Goal: Task Accomplishment & Management: Use online tool/utility

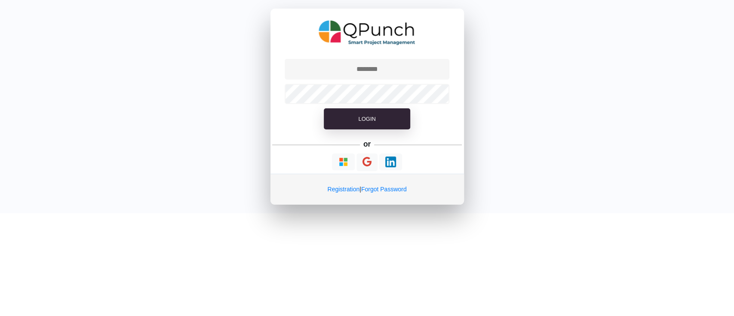
type input "**********"
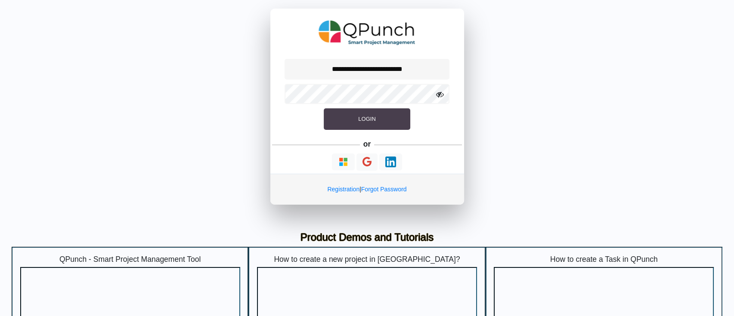
click at [381, 124] on button "Login" at bounding box center [367, 119] width 86 height 22
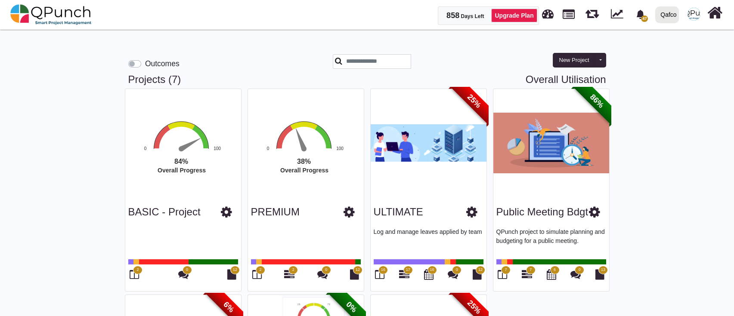
click at [528, 277] on icon at bounding box center [526, 274] width 10 height 10
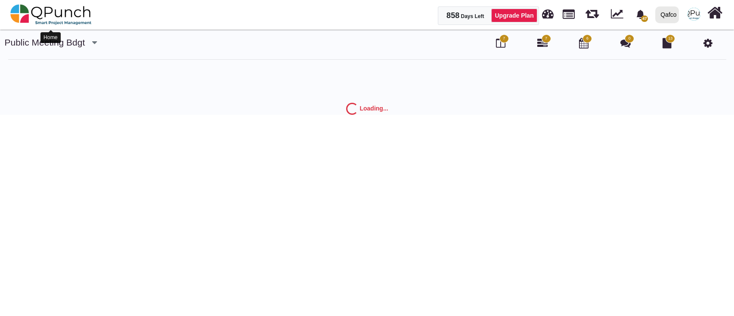
click at [39, 18] on img at bounding box center [50, 15] width 81 height 26
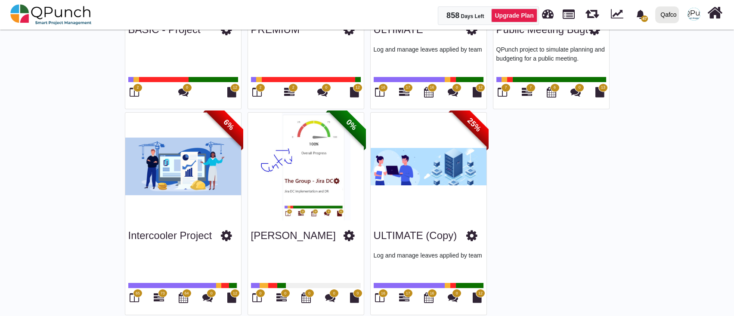
scroll to position [189, 0]
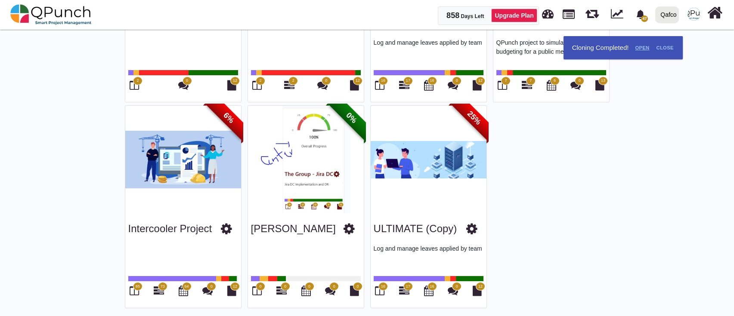
click at [641, 46] on link "Open" at bounding box center [641, 48] width 21 height 14
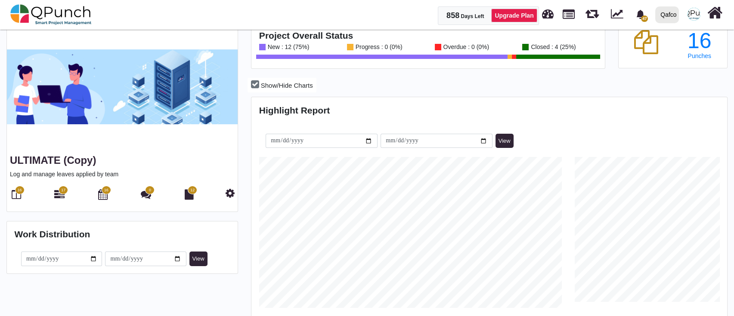
scroll to position [35, 0]
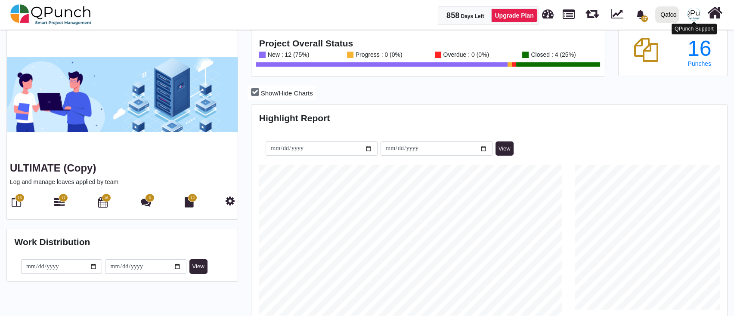
click at [689, 10] on img at bounding box center [693, 14] width 13 height 13
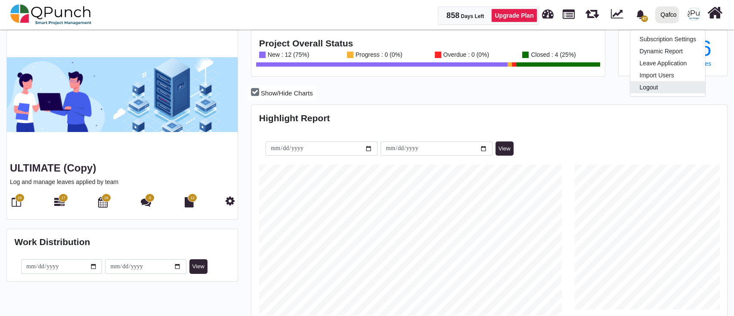
click at [655, 87] on link "Logout" at bounding box center [667, 87] width 75 height 12
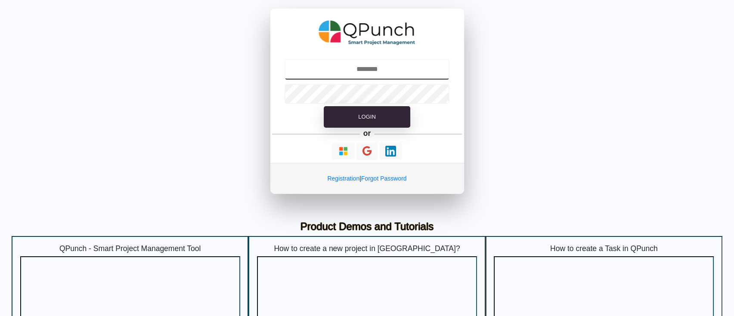
click at [385, 66] on input "text" at bounding box center [366, 69] width 165 height 21
click at [352, 65] on input "text" at bounding box center [366, 69] width 165 height 21
type input "**********"
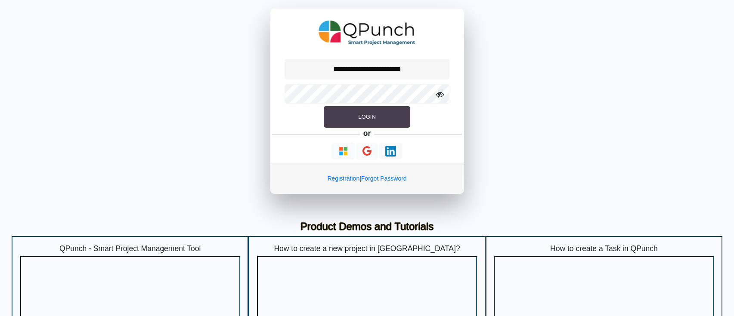
click at [392, 108] on button "Login" at bounding box center [367, 117] width 86 height 22
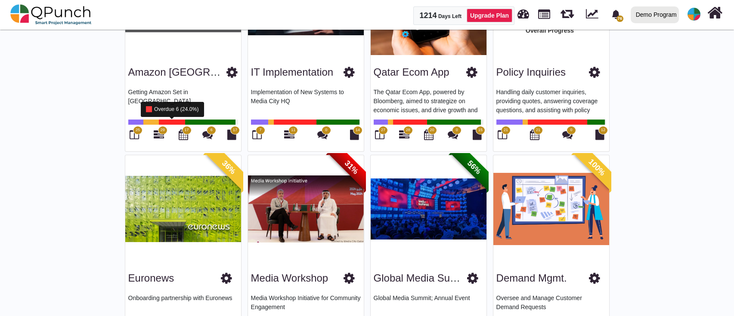
scroll to position [114, 0]
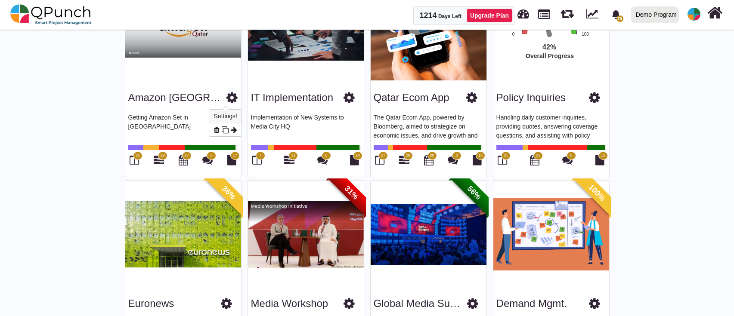
click at [226, 99] on icon at bounding box center [231, 97] width 11 height 13
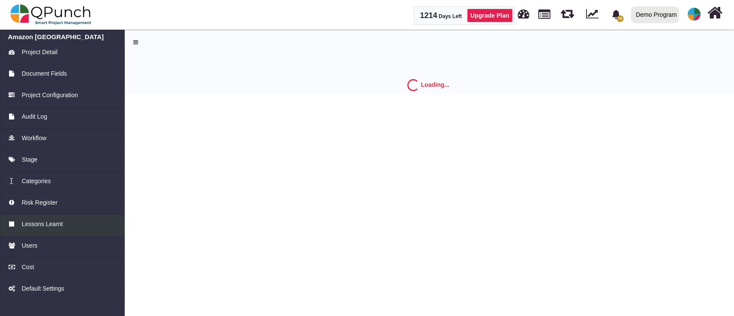
click at [33, 217] on link "Lessons Learnt" at bounding box center [62, 226] width 125 height 22
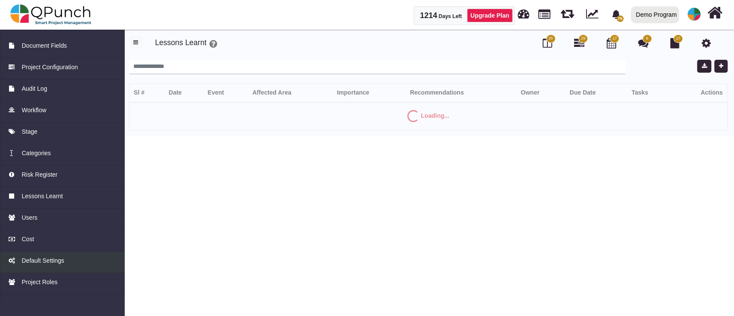
scroll to position [43, 0]
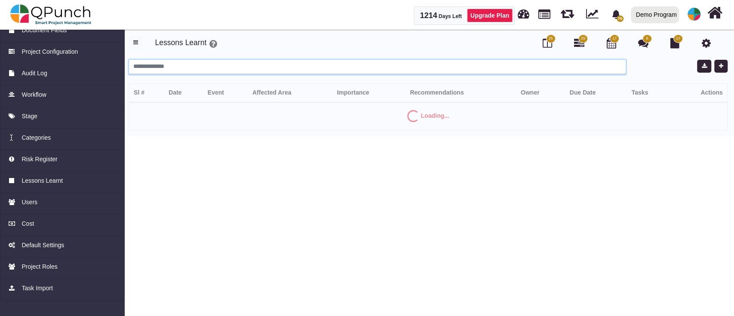
click at [321, 68] on input "search" at bounding box center [377, 67] width 497 height 15
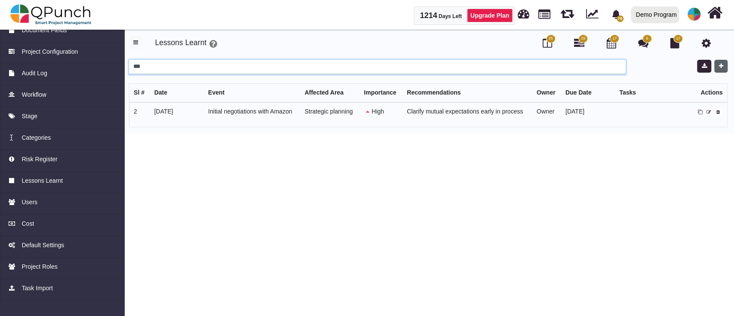
type input "***"
click at [723, 64] on button "button" at bounding box center [721, 66] width 13 height 13
select select "*"
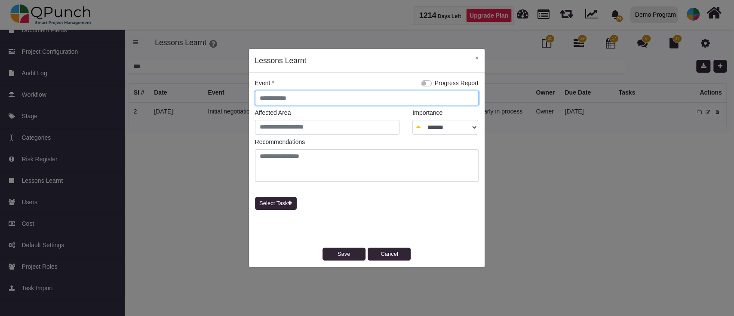
click at [284, 101] on input "text" at bounding box center [367, 98] width 224 height 15
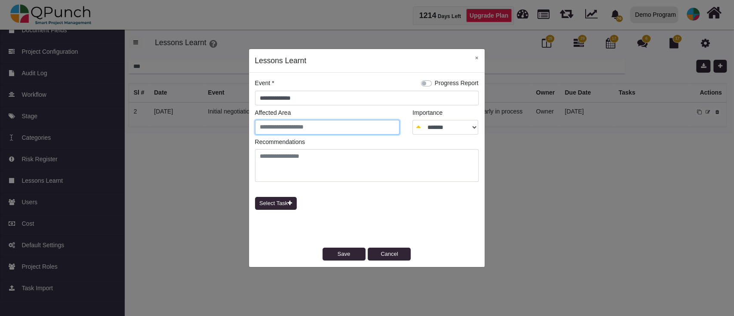
click at [370, 126] on input "text" at bounding box center [327, 127] width 145 height 15
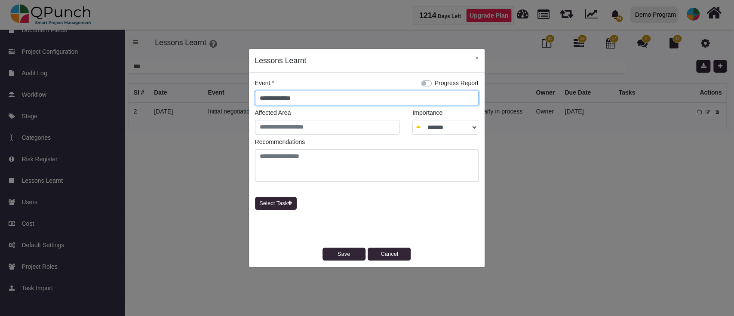
click at [334, 91] on input "**********" at bounding box center [367, 98] width 224 height 15
type input "**********"
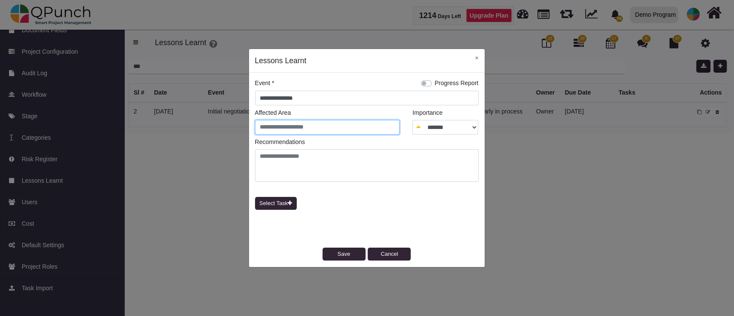
click at [321, 131] on input "text" at bounding box center [327, 127] width 145 height 15
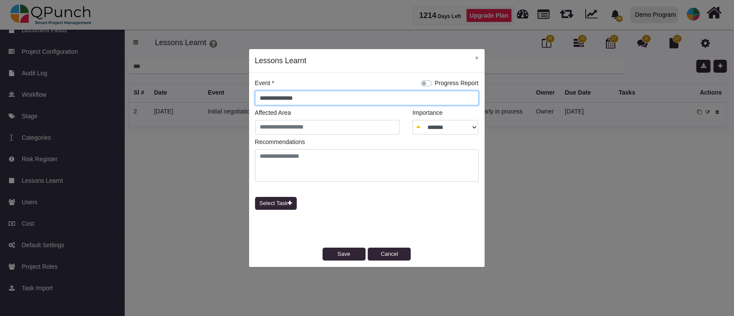
click at [281, 92] on input "**********" at bounding box center [367, 98] width 224 height 15
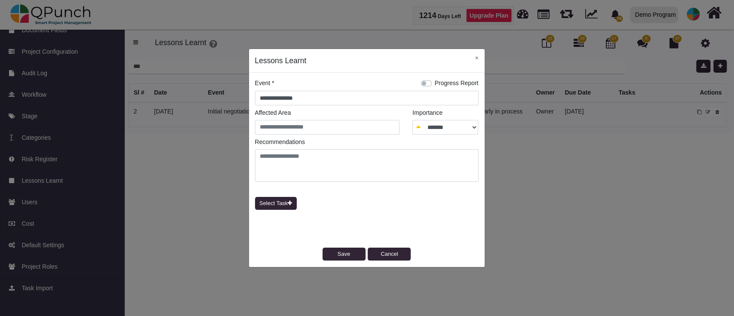
click at [257, 111] on legend "Affected Area" at bounding box center [327, 114] width 145 height 12
drag, startPoint x: 257, startPoint y: 111, endPoint x: 310, endPoint y: 115, distance: 53.1
click at [310, 115] on legend "Affected Area" at bounding box center [327, 114] width 145 height 12
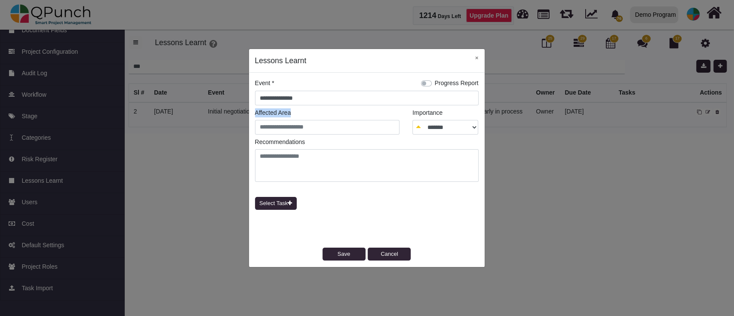
drag, startPoint x: 293, startPoint y: 112, endPoint x: 256, endPoint y: 111, distance: 37.5
click at [256, 111] on legend "Affected Area" at bounding box center [327, 114] width 145 height 12
drag, startPoint x: 254, startPoint y: 111, endPoint x: 290, endPoint y: 115, distance: 36.4
click at [290, 115] on div "Affected Area" at bounding box center [328, 119] width 158 height 29
copy legend "Affected Area"
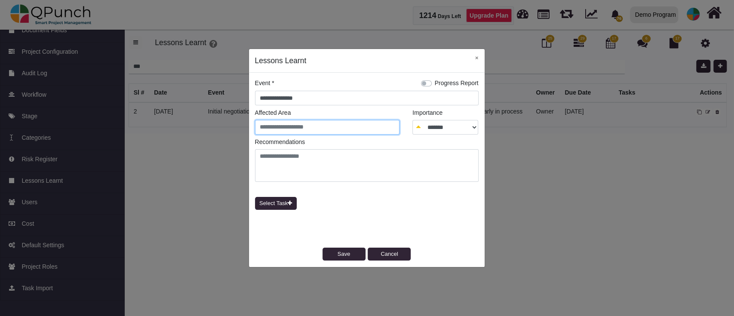
click at [281, 126] on input "text" at bounding box center [327, 127] width 145 height 15
paste input "**********"
type input "**********"
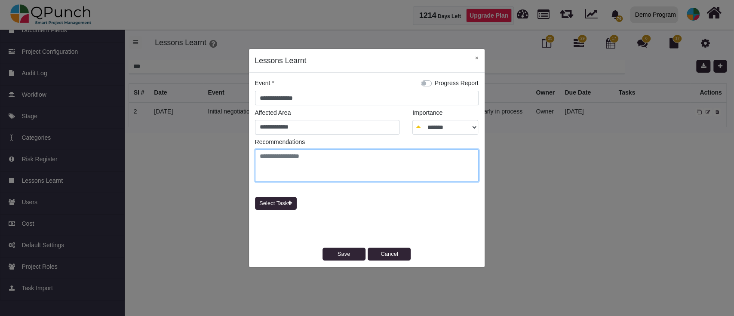
click at [281, 166] on textarea at bounding box center [367, 165] width 224 height 33
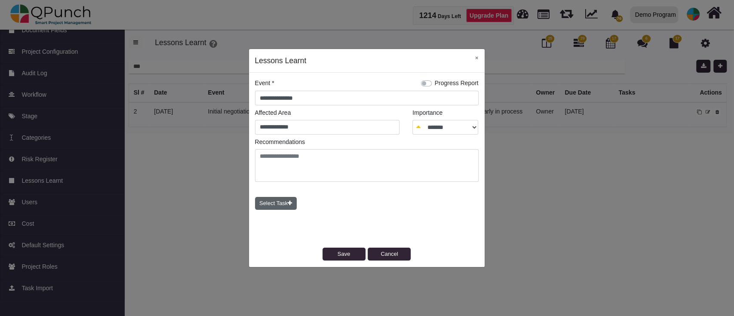
click at [286, 198] on button "Select Task" at bounding box center [276, 203] width 42 height 13
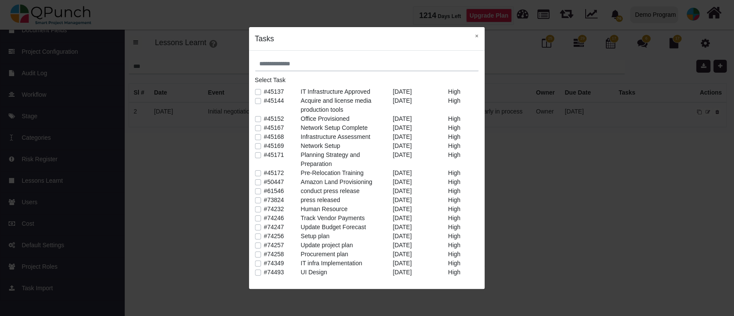
click at [260, 153] on div "#45171" at bounding box center [276, 160] width 37 height 18
click at [264, 153] on label "#45171" at bounding box center [274, 155] width 20 height 9
click at [480, 35] on button "×" at bounding box center [476, 36] width 15 height 18
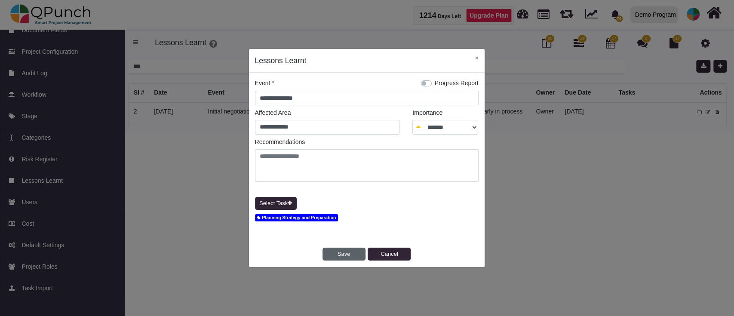
click at [325, 259] on button "Save" at bounding box center [344, 254] width 43 height 13
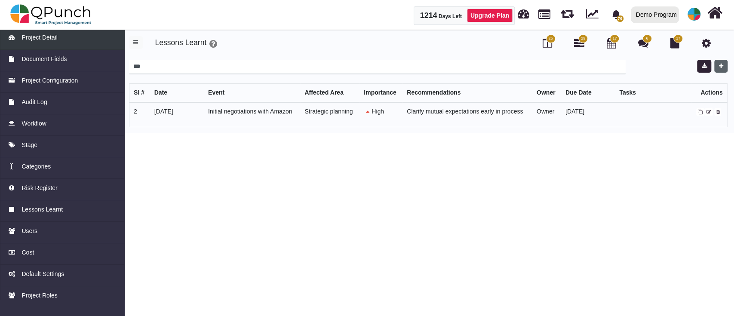
scroll to position [0, 0]
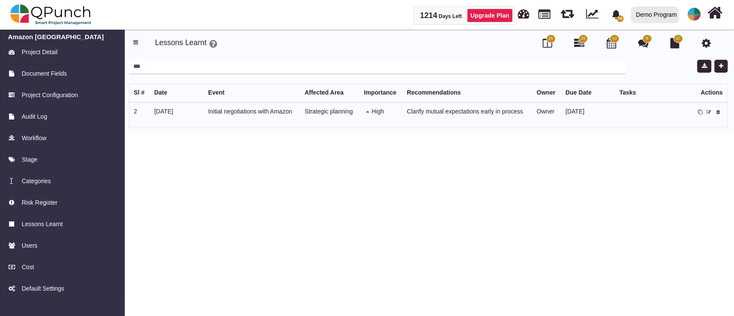
click at [717, 113] on icon at bounding box center [717, 112] width 3 height 5
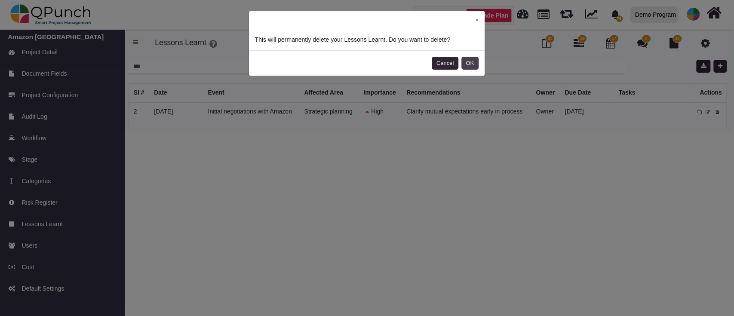
click at [470, 61] on button "OK" at bounding box center [470, 63] width 17 height 13
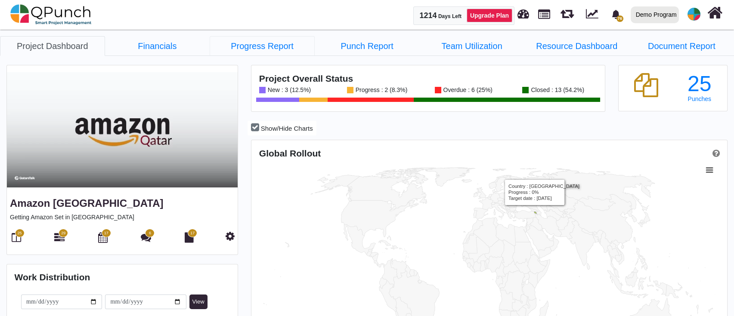
click at [535, 212] on icon "Country, map 1 of 1 with 215 areas." at bounding box center [535, 214] width 4 height 4
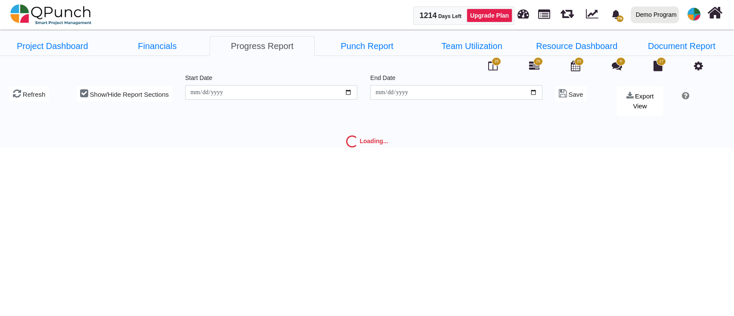
type input "**********"
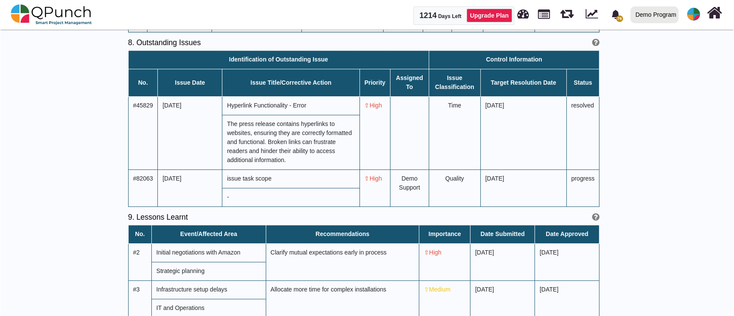
scroll to position [1085, 0]
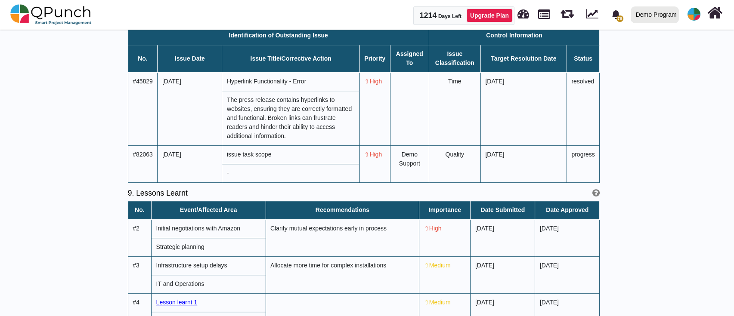
click at [167, 299] on span "Lesson learnt 1" at bounding box center [176, 302] width 41 height 7
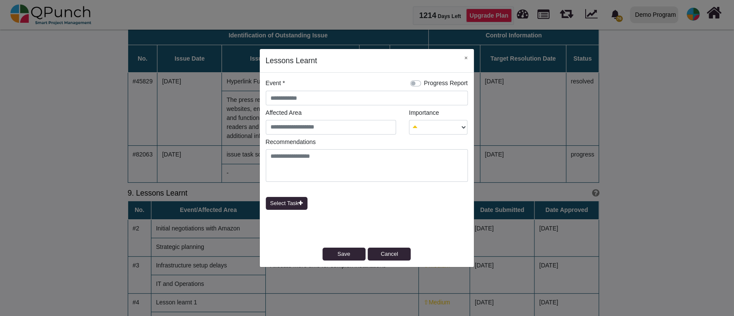
select select
type input "**********"
select select "*"
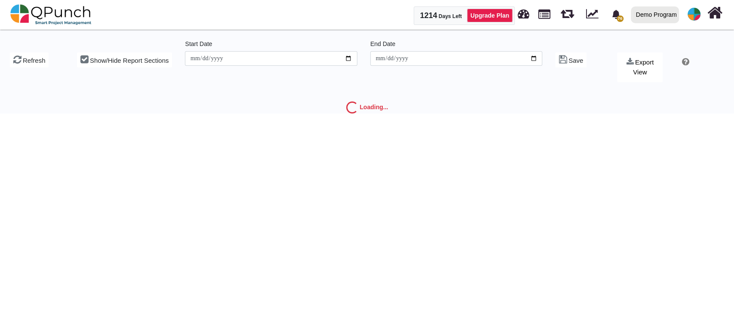
type input "**********"
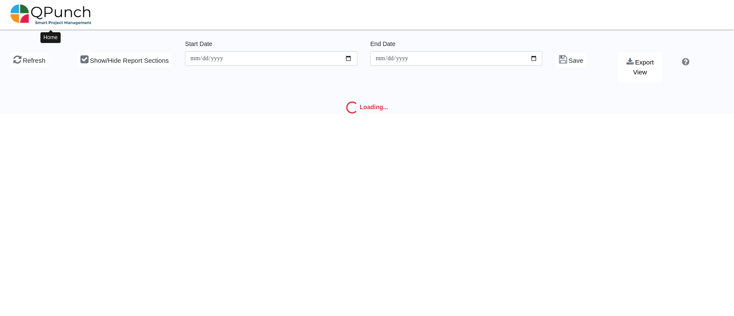
click at [66, 10] on img at bounding box center [50, 15] width 81 height 26
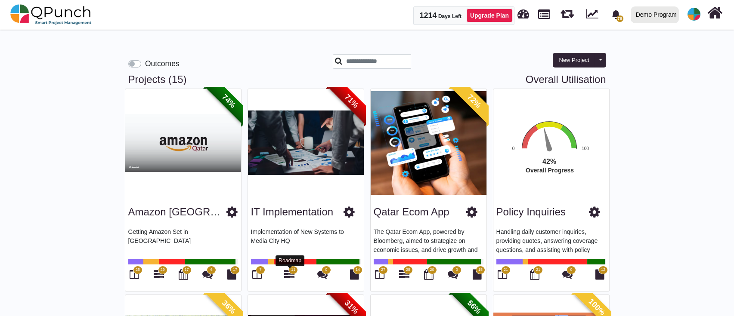
click at [289, 272] on icon at bounding box center [289, 274] width 10 height 10
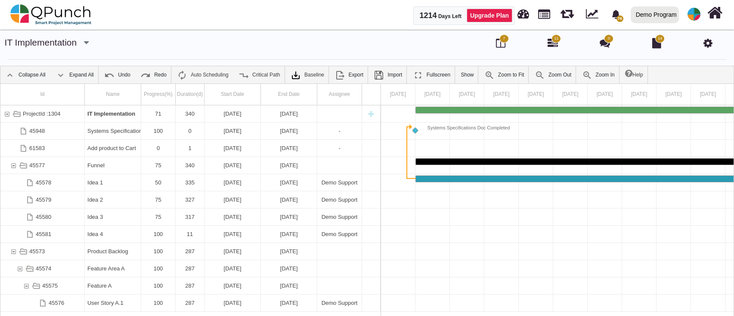
click at [701, 7] on div at bounding box center [694, 14] width 16 height 16
click at [647, 85] on link "Logout" at bounding box center [667, 87] width 75 height 12
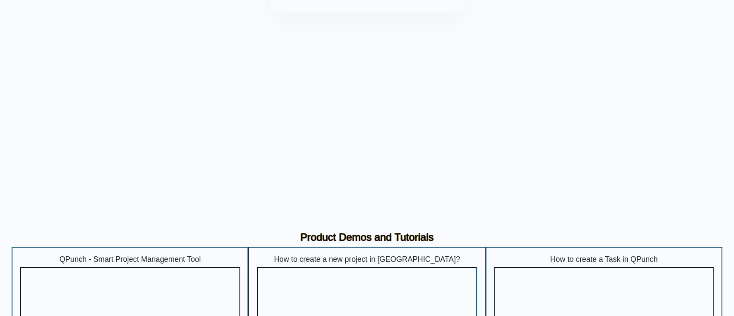
click at [381, 67] on input "text" at bounding box center [366, 69] width 165 height 21
type input "**********"
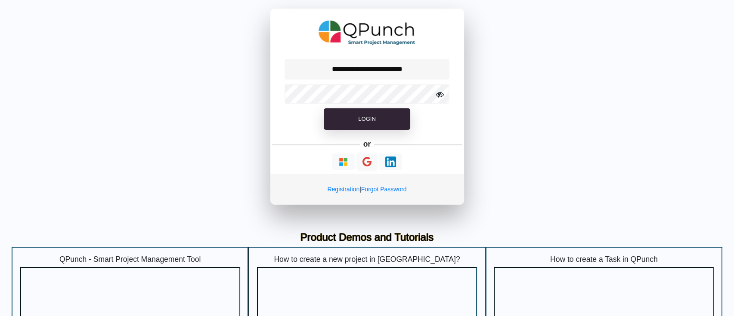
click at [354, 129] on form "**********" at bounding box center [367, 98] width 194 height 82
click at [352, 122] on button "Login" at bounding box center [367, 119] width 86 height 22
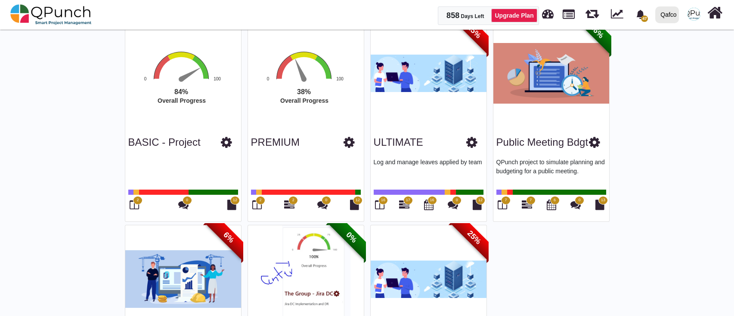
scroll to position [189, 0]
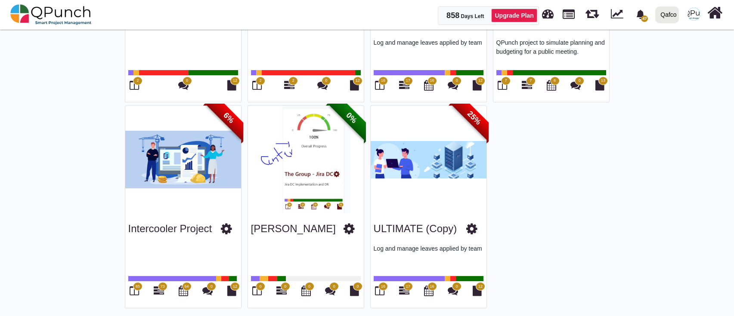
click at [283, 288] on span "0" at bounding box center [285, 286] width 9 height 9
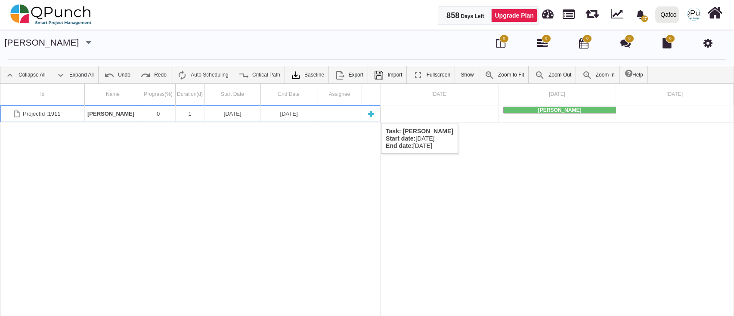
click at [372, 114] on div "New task" at bounding box center [370, 113] width 13 height 17
select select "**"
select select "*"
select select "****"
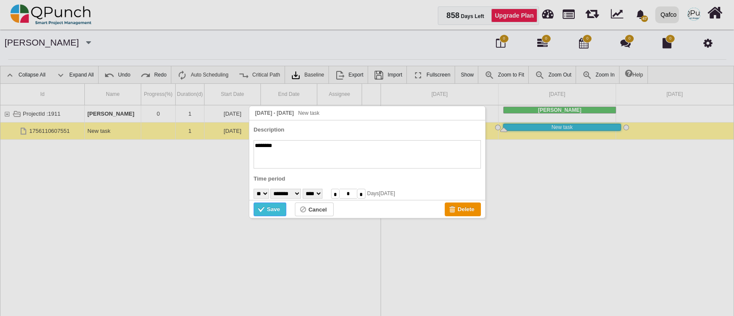
click at [277, 208] on div "Save" at bounding box center [273, 209] width 13 height 9
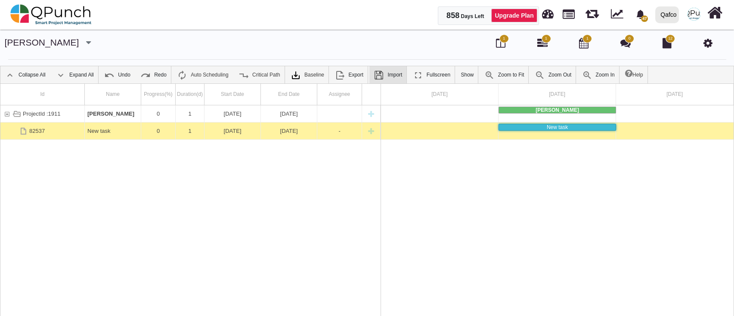
click at [284, 80] on link "Import" at bounding box center [259, 74] width 50 height 17
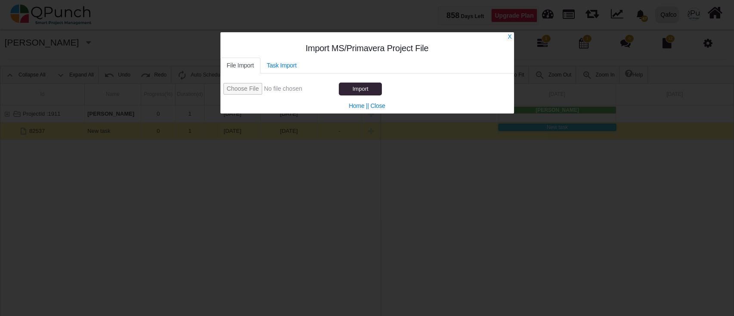
click at [231, 88] on input "file" at bounding box center [280, 89] width 114 height 12
type input "**********"
click at [346, 90] on button "Import" at bounding box center [360, 89] width 43 height 13
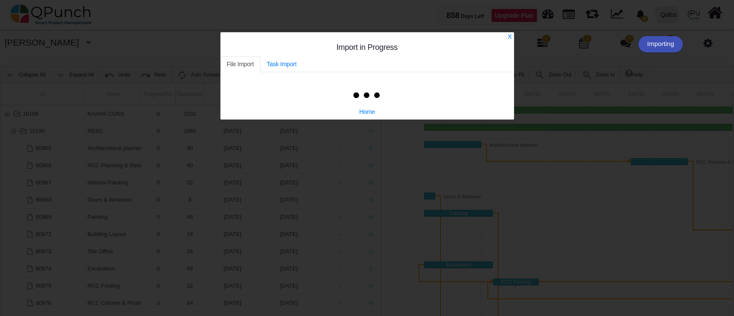
scroll to position [0, 3]
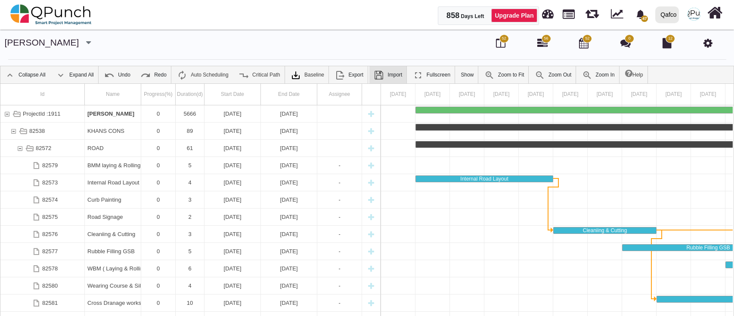
click at [284, 69] on link "Import" at bounding box center [259, 74] width 50 height 17
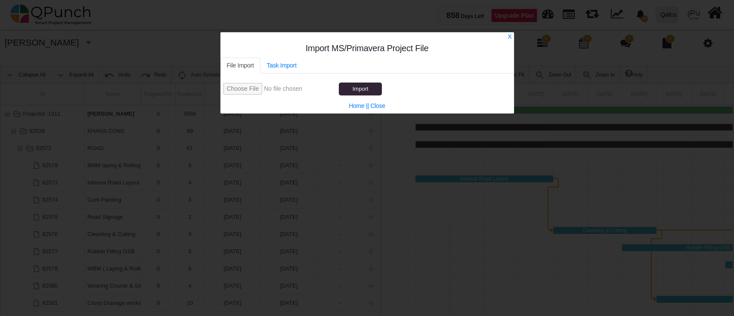
click at [237, 89] on input "file" at bounding box center [280, 89] width 114 height 12
type input "**********"
click at [372, 86] on button "Import" at bounding box center [360, 89] width 43 height 13
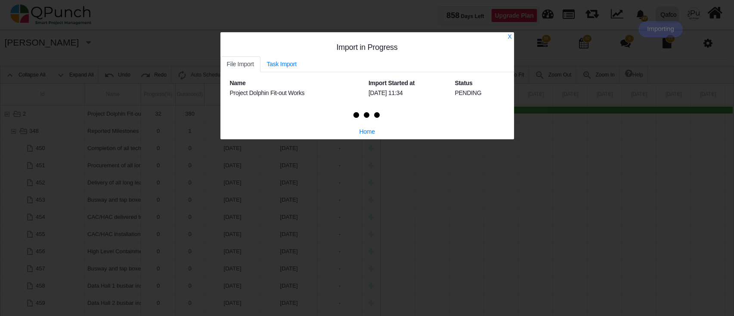
scroll to position [0, 3]
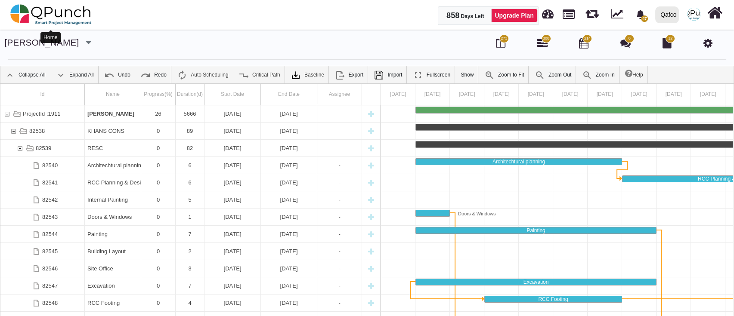
click at [28, 18] on img at bounding box center [50, 15] width 81 height 26
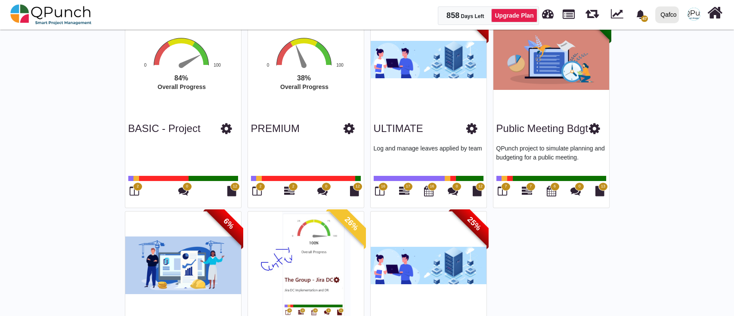
scroll to position [189, 0]
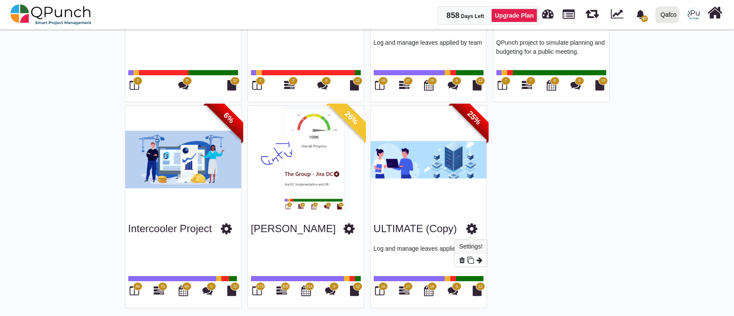
click at [472, 229] on icon at bounding box center [471, 228] width 11 height 13
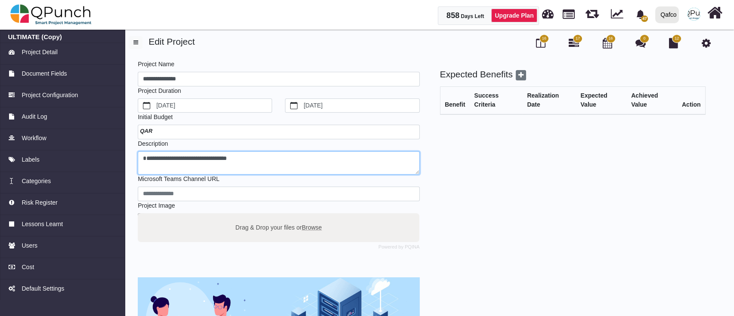
click at [144, 163] on textarea "**********" at bounding box center [278, 163] width 281 height 24
type textarea "**********"
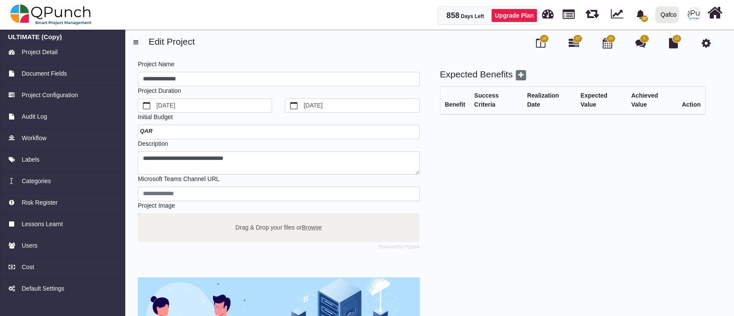
click at [127, 151] on div "**********" at bounding box center [421, 255] width 598 height 409
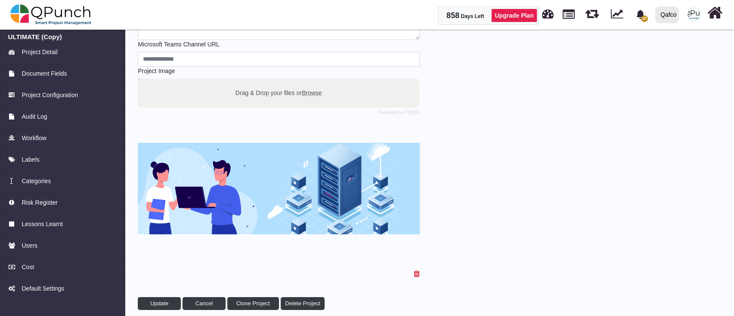
scroll to position [142, 0]
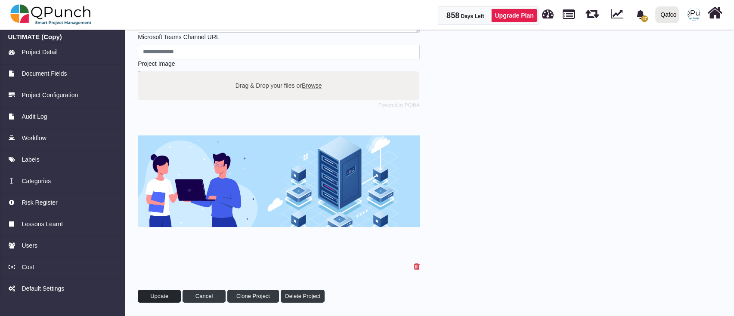
click at [165, 293] on span "Update" at bounding box center [159, 296] width 18 height 6
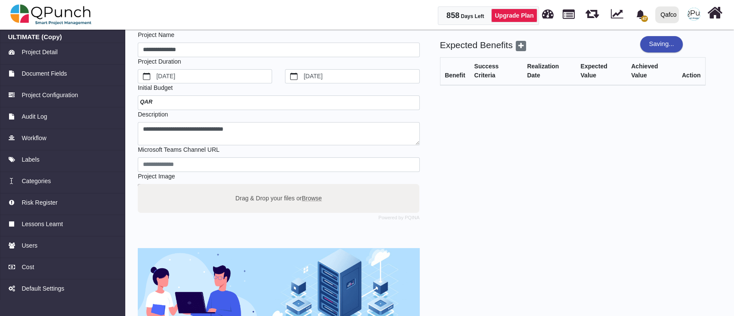
scroll to position [0, 0]
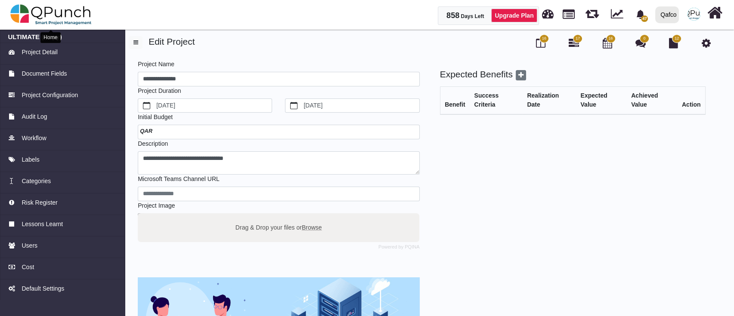
click at [90, 5] on img at bounding box center [50, 15] width 81 height 26
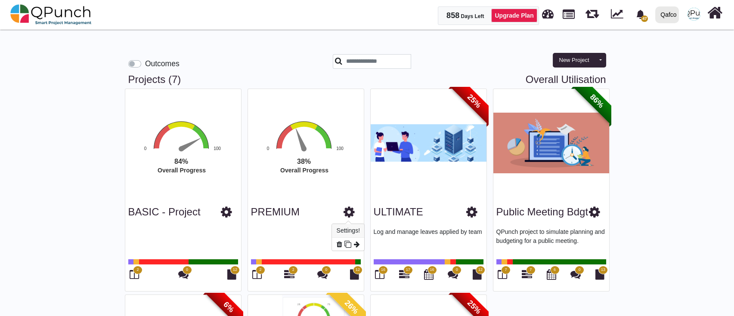
drag, startPoint x: 344, startPoint y: 216, endPoint x: 348, endPoint y: 220, distance: 5.9
click at [346, 217] on icon at bounding box center [348, 212] width 11 height 13
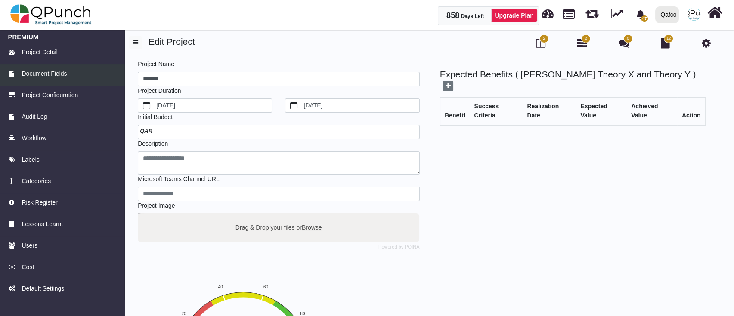
click at [62, 73] on span "Document Fields" at bounding box center [44, 73] width 45 height 9
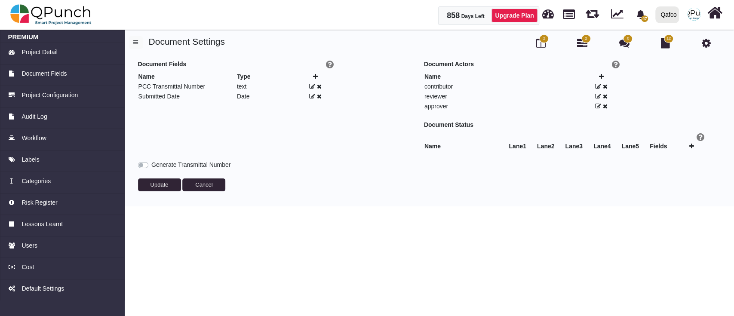
click at [691, 145] on icon at bounding box center [692, 146] width 5 height 6
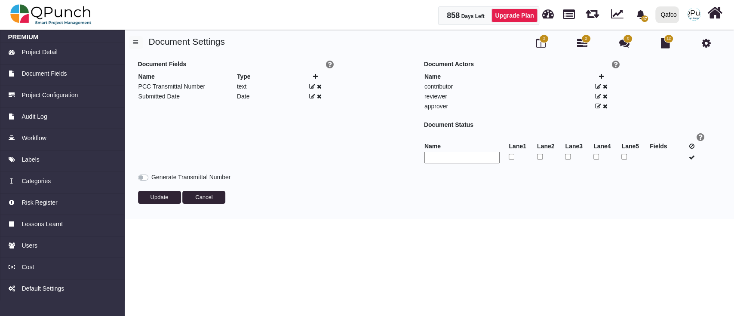
click at [475, 157] on input "text" at bounding box center [462, 158] width 75 height 12
type input "******"
click at [599, 157] on td at bounding box center [607, 157] width 28 height 12
click at [595, 160] on td at bounding box center [607, 157] width 28 height 12
click at [689, 157] on icon at bounding box center [692, 157] width 6 height 6
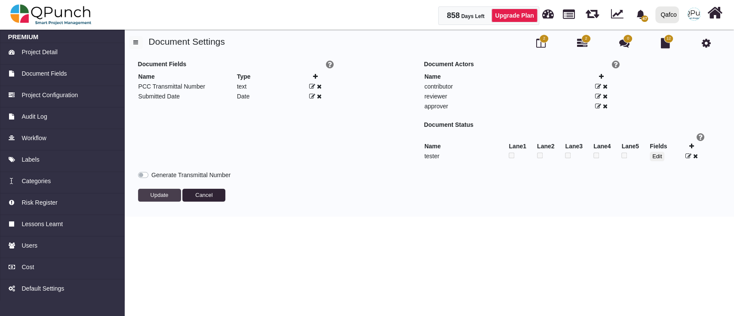
click at [149, 194] on button "Update" at bounding box center [159, 195] width 43 height 13
click at [598, 86] on icon at bounding box center [598, 86] width 6 height 6
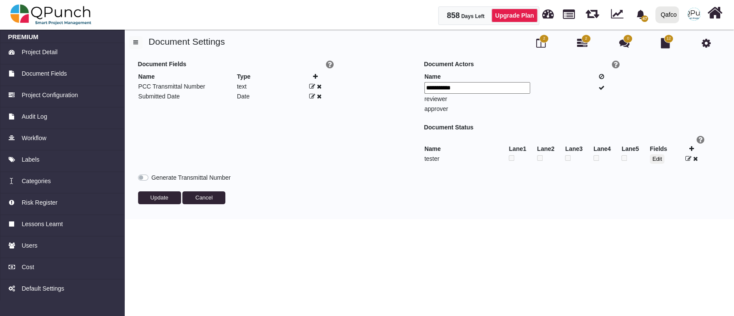
click at [601, 88] on icon at bounding box center [602, 88] width 6 height 6
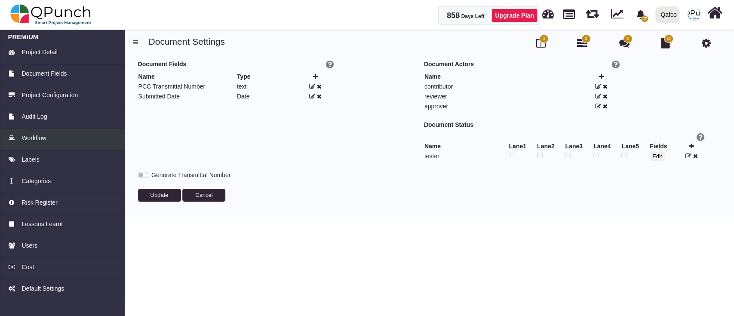
click at [54, 135] on div "Workflow" at bounding box center [62, 138] width 109 height 9
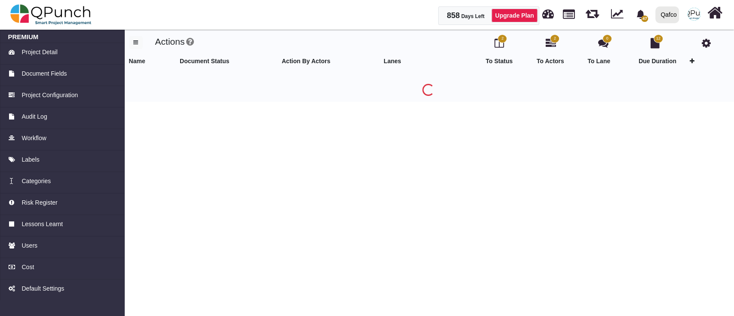
click at [694, 59] on icon at bounding box center [692, 61] width 5 height 6
click at [168, 80] on input "text" at bounding box center [154, 75] width 44 height 12
type input "******"
click at [255, 77] on div "Loading..." at bounding box center [229, 130] width 100 height 129
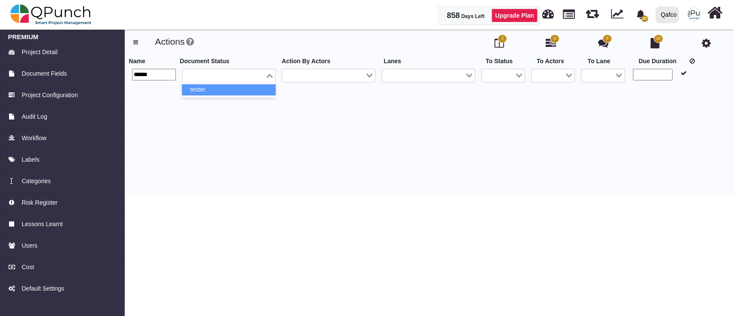
click at [255, 80] on input "Search for option" at bounding box center [223, 75] width 81 height 9
click at [249, 96] on li "tester" at bounding box center [229, 89] width 94 height 11
click at [327, 80] on input "Search for option" at bounding box center [323, 75] width 81 height 9
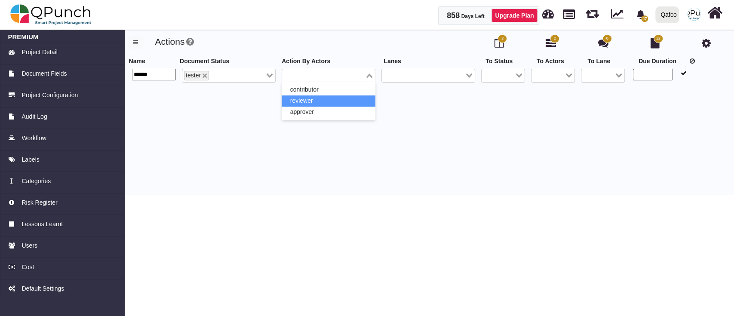
click at [338, 107] on li "reviewer" at bounding box center [329, 101] width 94 height 11
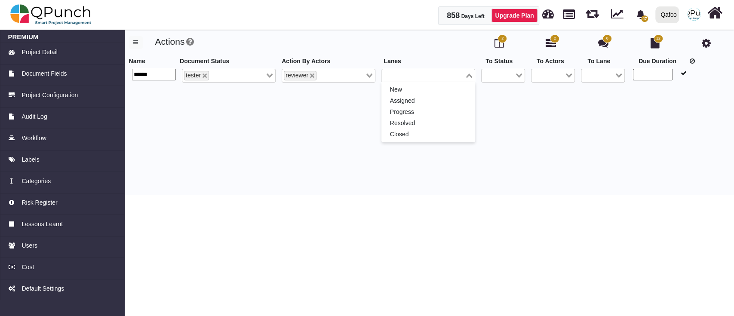
click at [417, 80] on input "Search for option" at bounding box center [423, 75] width 81 height 9
click at [398, 107] on li "Assigned" at bounding box center [429, 101] width 94 height 11
click at [446, 80] on input "Search for option" at bounding box center [441, 75] width 45 height 9
click at [426, 118] on li "Progress" at bounding box center [429, 112] width 94 height 11
click at [413, 78] on icon "Deselect Assigned" at bounding box center [414, 76] width 4 height 4
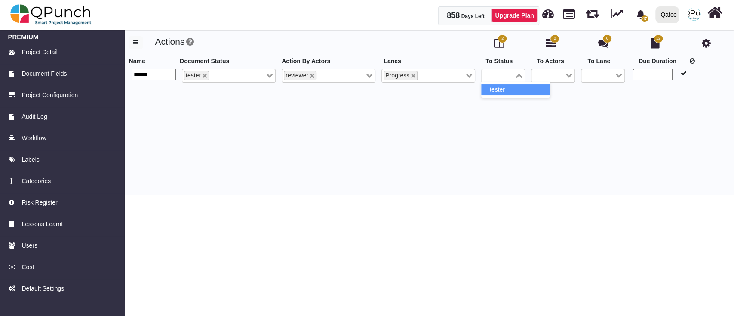
click at [519, 80] on div "Loading..." at bounding box center [520, 74] width 10 height 11
click at [518, 96] on li "tester" at bounding box center [515, 89] width 69 height 11
click at [548, 80] on input "Search for option" at bounding box center [548, 75] width 31 height 9
click at [553, 107] on li "reviewer" at bounding box center [565, 101] width 69 height 11
click at [604, 80] on input "Search for option" at bounding box center [598, 75] width 31 height 9
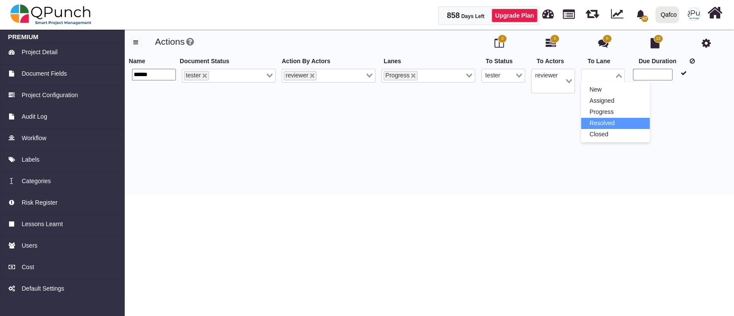
click at [621, 129] on li "Resolved" at bounding box center [615, 123] width 69 height 11
click at [655, 80] on input "number" at bounding box center [653, 75] width 40 height 12
click at [685, 76] on icon at bounding box center [684, 73] width 6 height 6
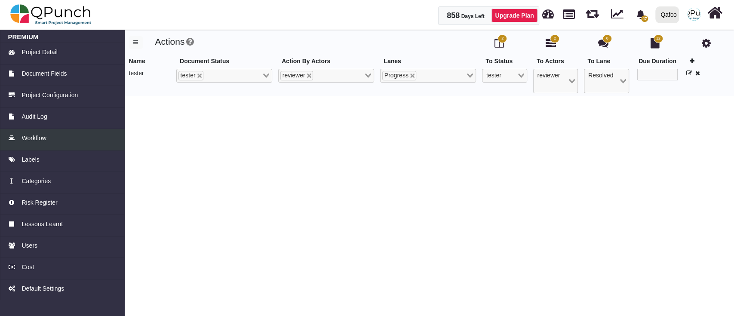
click at [52, 145] on link "Workflow" at bounding box center [62, 140] width 125 height 22
click at [71, 119] on div "Audit Log" at bounding box center [62, 116] width 109 height 9
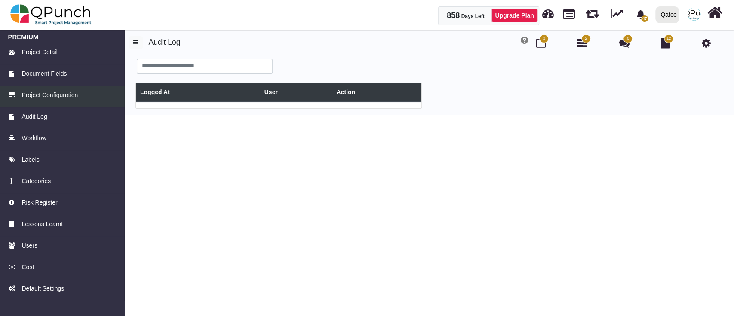
click at [71, 101] on link "Project Configuration" at bounding box center [62, 97] width 125 height 22
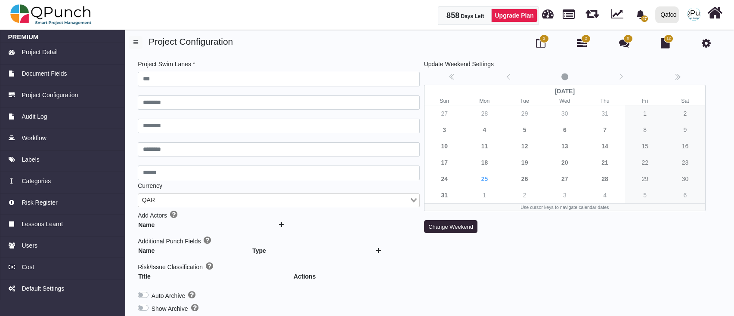
type input "***"
type input "********"
type input "******"
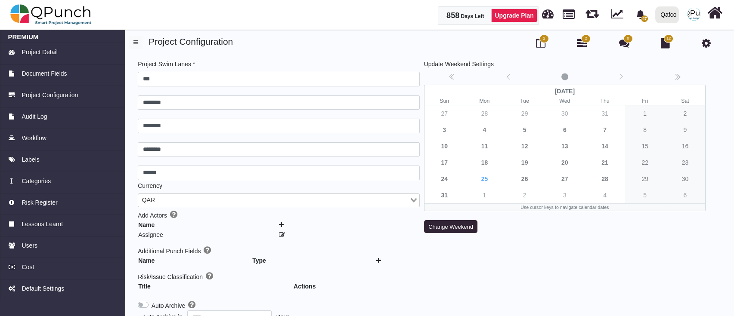
drag, startPoint x: 547, startPoint y: 43, endPoint x: 583, endPoint y: 36, distance: 37.3
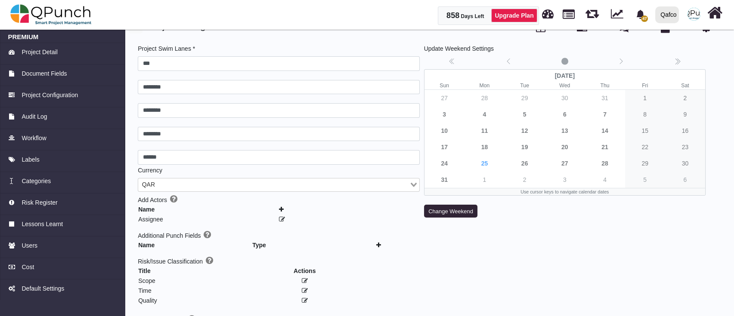
scroll to position [57, 0]
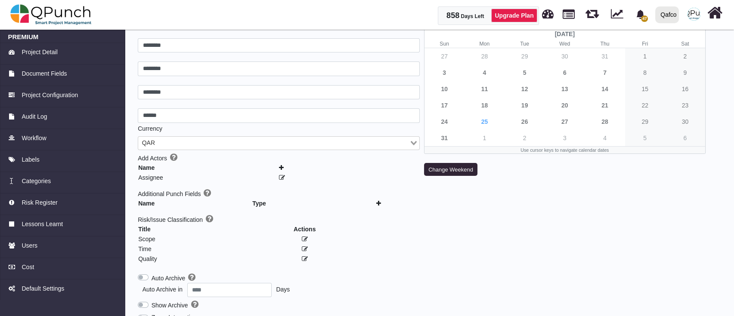
click at [379, 200] on icon at bounding box center [378, 203] width 5 height 6
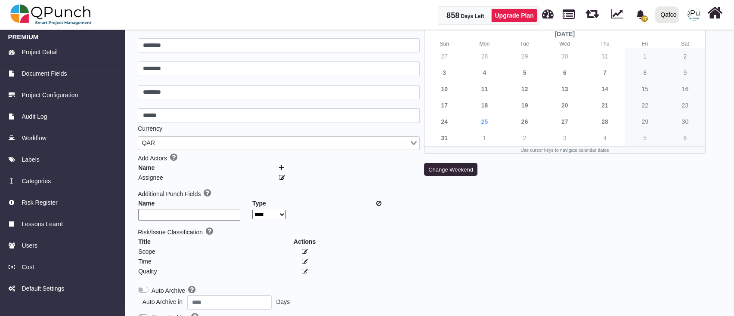
click at [217, 214] on input "text" at bounding box center [189, 215] width 102 height 12
click at [281, 175] on icon at bounding box center [282, 178] width 6 height 6
click at [306, 176] on icon at bounding box center [307, 179] width 6 height 6
click at [283, 166] on icon at bounding box center [281, 168] width 5 height 6
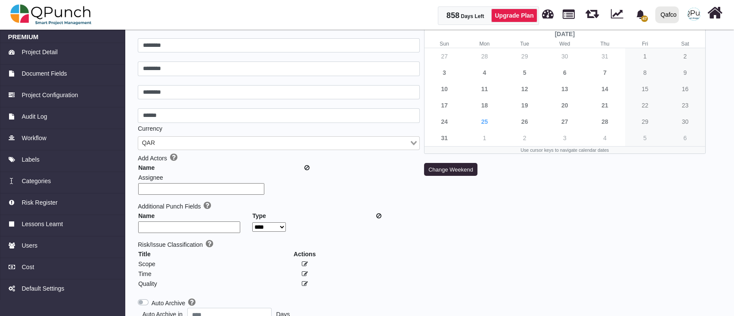
click at [213, 187] on input "text" at bounding box center [201, 189] width 126 height 12
type input "******"
click at [306, 186] on icon at bounding box center [307, 189] width 6 height 6
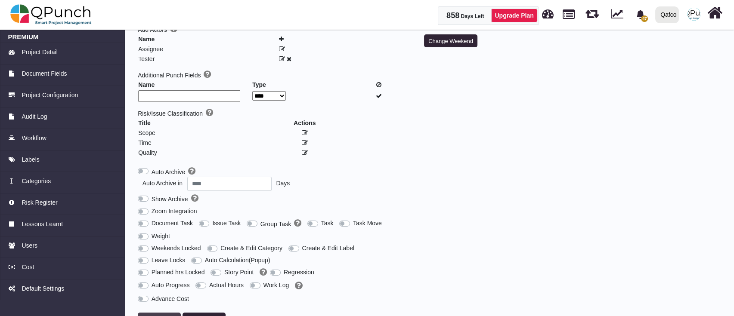
scroll to position [194, 0]
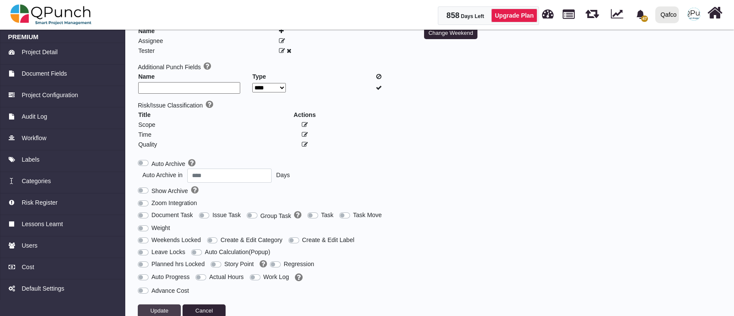
click at [160, 308] on span "Update" at bounding box center [159, 311] width 18 height 6
click at [154, 305] on button "Update" at bounding box center [159, 311] width 43 height 13
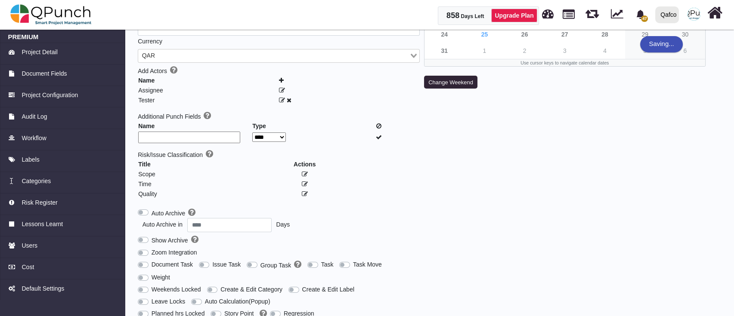
scroll to position [22, 0]
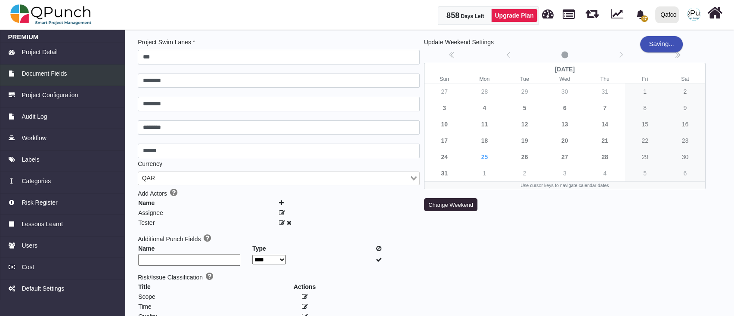
click at [65, 77] on span "Document Fields" at bounding box center [44, 73] width 45 height 9
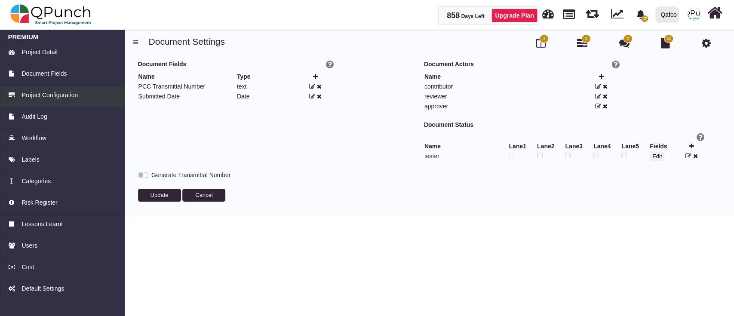
click at [33, 95] on span "Project Configuration" at bounding box center [50, 95] width 56 height 9
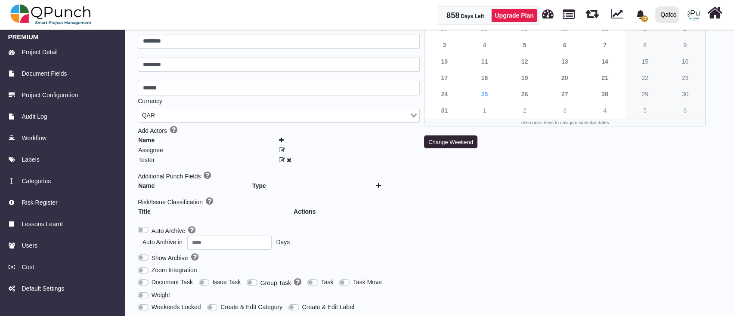
scroll to position [152, 0]
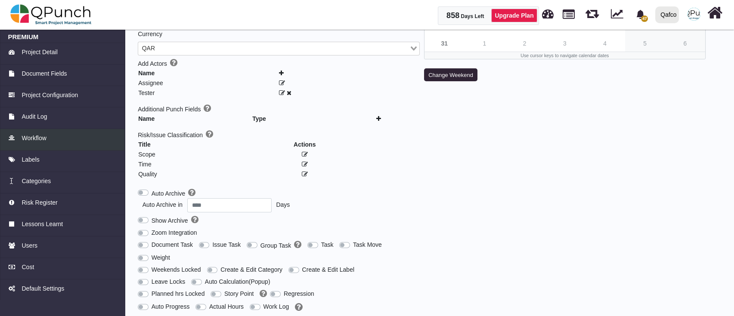
click at [30, 136] on span "Workflow" at bounding box center [34, 138] width 25 height 9
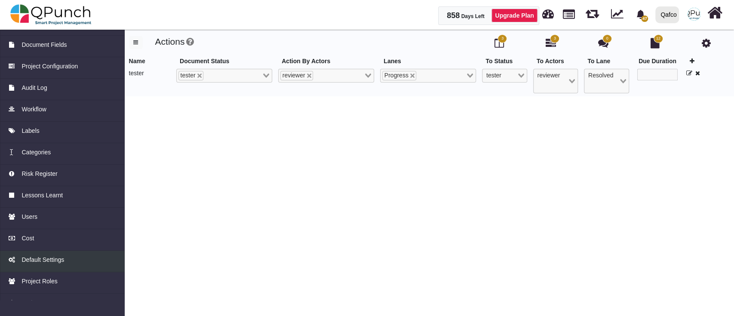
scroll to position [43, 0]
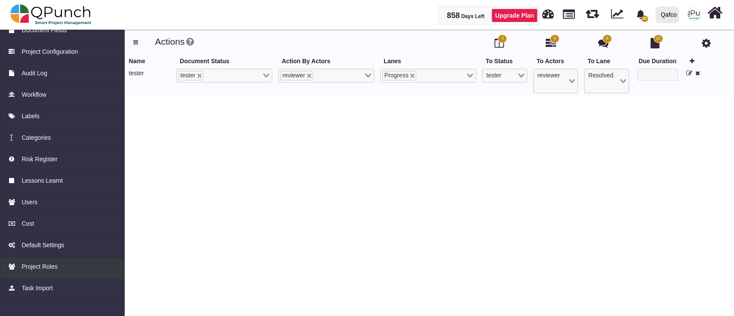
click at [65, 274] on link "Project Roles" at bounding box center [62, 269] width 125 height 22
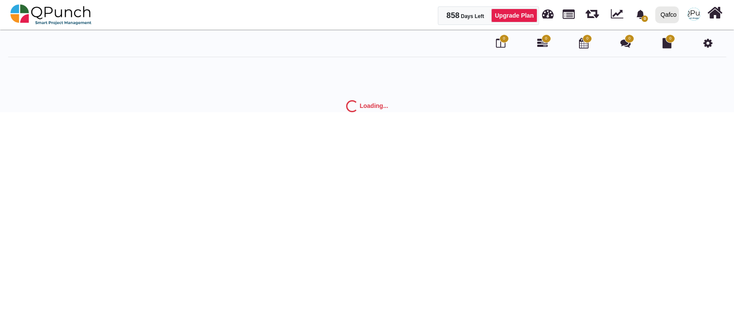
click at [500, 41] on span "0" at bounding box center [503, 38] width 9 height 9
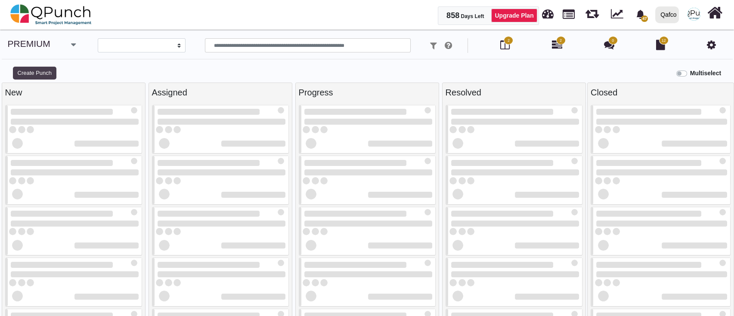
click at [31, 68] on button "Create Punch" at bounding box center [34, 73] width 43 height 13
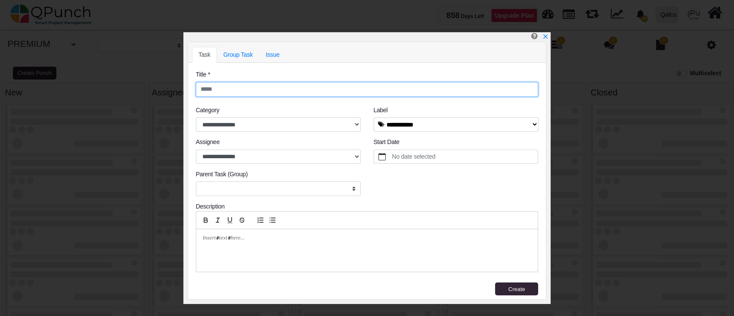
click at [237, 84] on input "text" at bounding box center [367, 89] width 342 height 15
select select
type input "****"
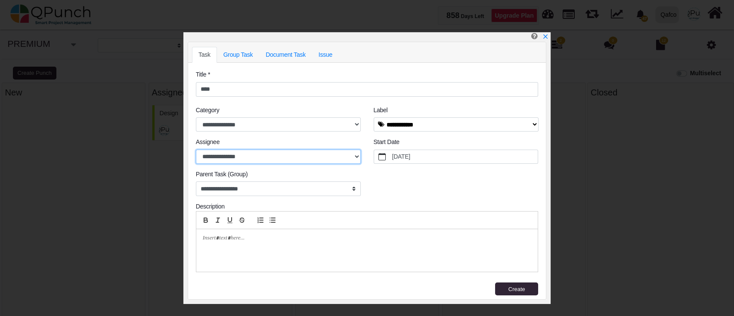
click at [219, 159] on select "**********" at bounding box center [278, 157] width 165 height 15
select select "****"
click at [196, 150] on select "**********" at bounding box center [278, 157] width 165 height 15
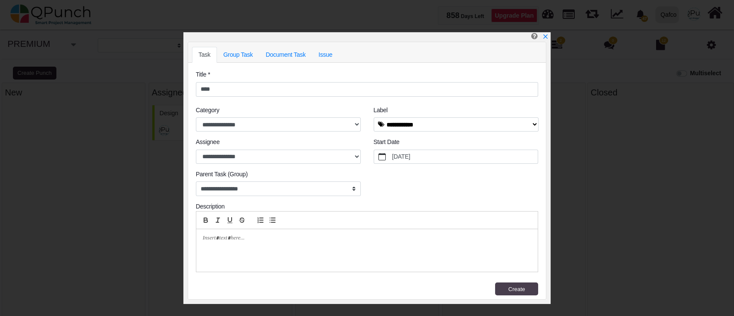
click at [509, 288] on span "Create" at bounding box center [516, 289] width 17 height 6
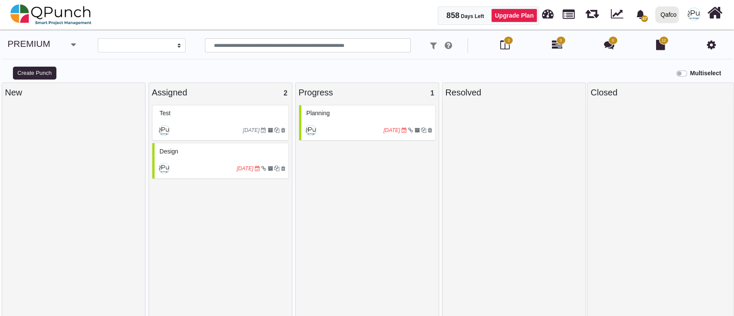
click at [170, 122] on div "[DATE]" at bounding box center [221, 130] width 134 height 20
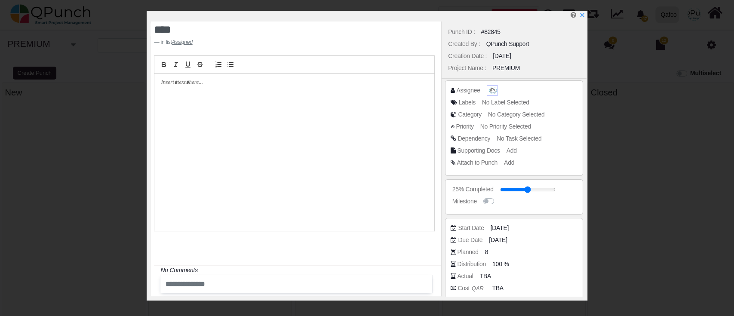
click at [490, 89] on img at bounding box center [493, 90] width 7 height 7
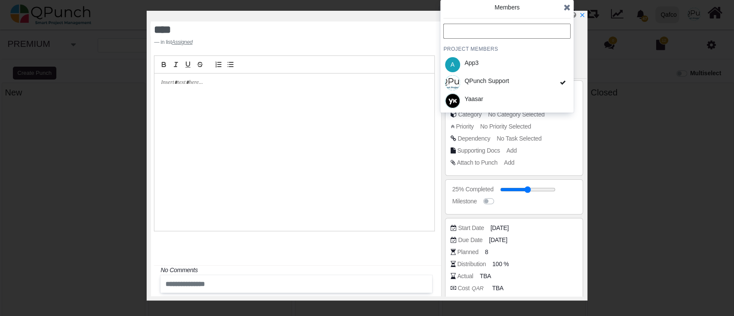
click at [568, 1] on span at bounding box center [567, 7] width 7 height 13
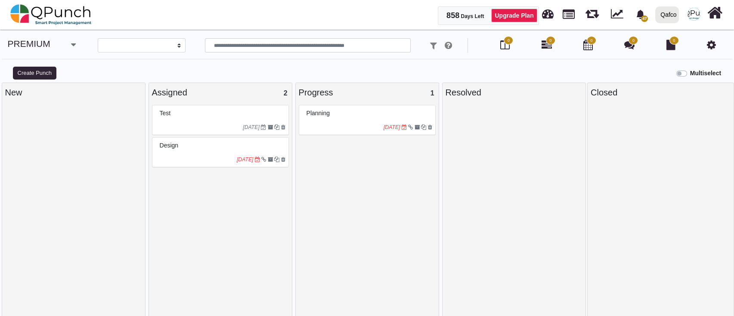
click at [243, 127] on icon "[DATE]" at bounding box center [251, 127] width 17 height 6
select select
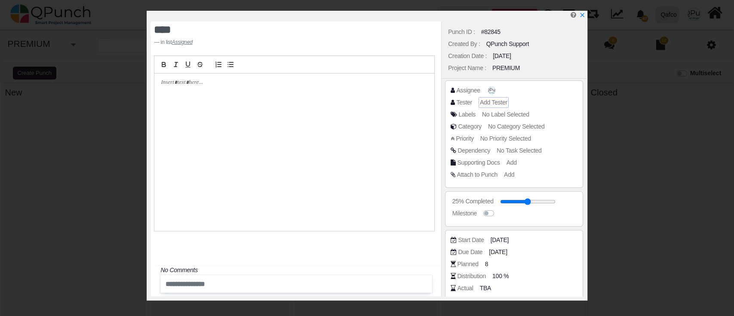
click at [495, 102] on span "Add Tester" at bounding box center [494, 102] width 28 height 7
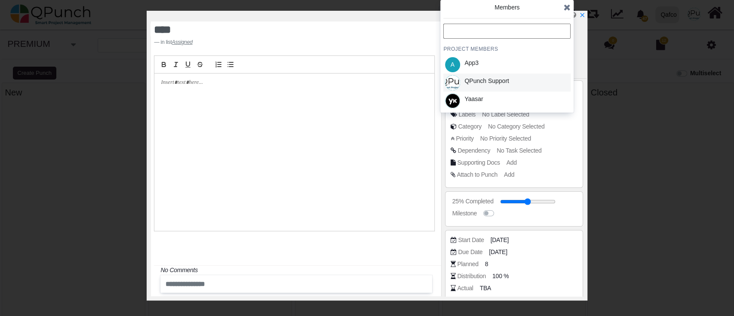
click at [486, 83] on div "QPunch Support" at bounding box center [487, 81] width 45 height 9
drag, startPoint x: 572, startPoint y: 9, endPoint x: 570, endPoint y: 3, distance: 6.0
click at [572, 8] on div "Members PROJECT MEMBERS A App3 QPunch Support Yaasar" at bounding box center [507, 56] width 133 height 113
click at [570, 3] on icon at bounding box center [567, 7] width 7 height 9
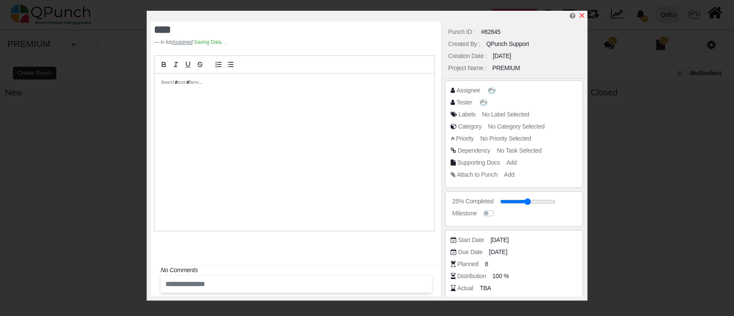
click at [581, 12] on link at bounding box center [582, 15] width 7 height 7
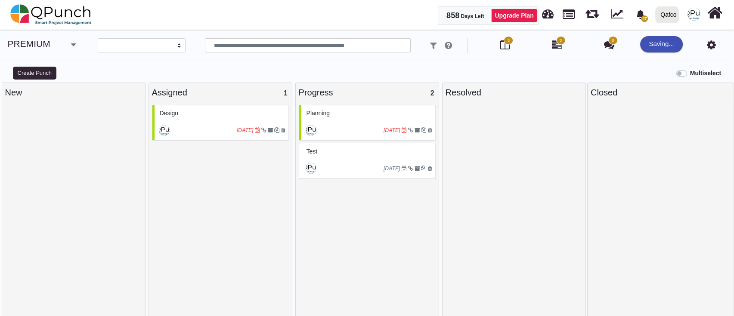
click at [385, 160] on div "[DATE]" at bounding box center [368, 169] width 134 height 20
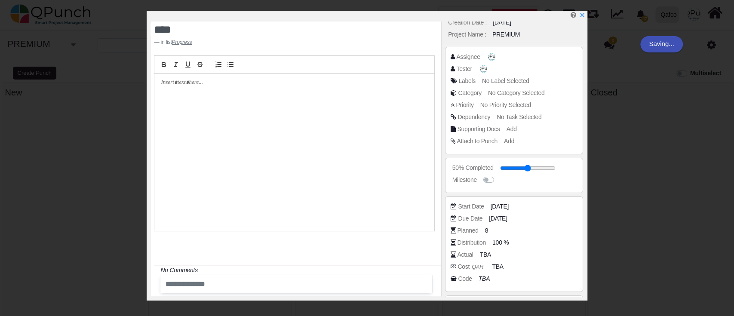
scroll to position [76, 0]
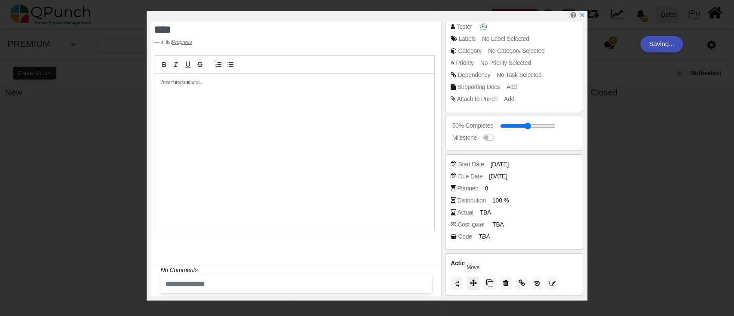
click at [472, 283] on icon at bounding box center [473, 283] width 7 height 7
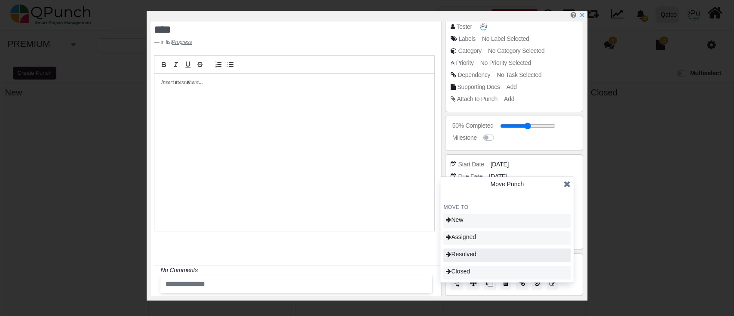
click at [484, 259] on div "Resolved" at bounding box center [507, 256] width 127 height 14
type input "**"
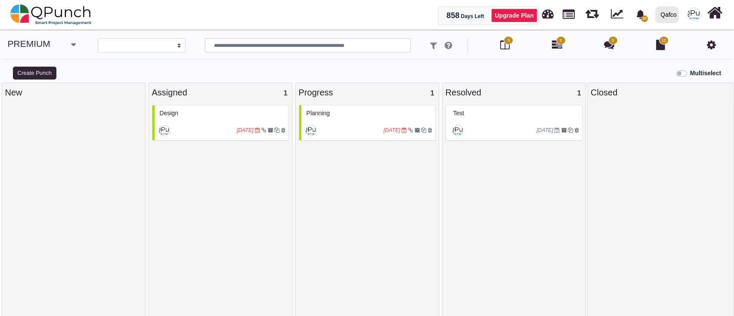
click at [505, 117] on div "test" at bounding box center [515, 113] width 128 height 13
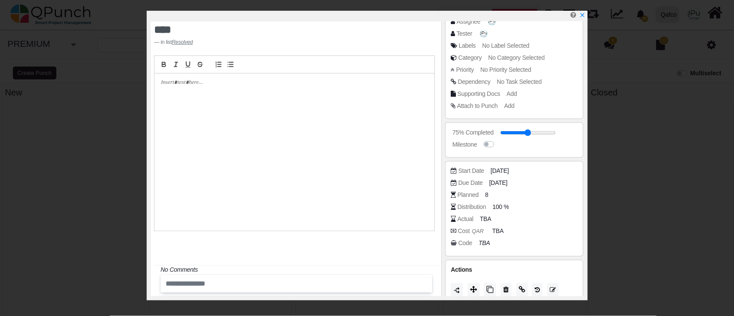
scroll to position [76, 0]
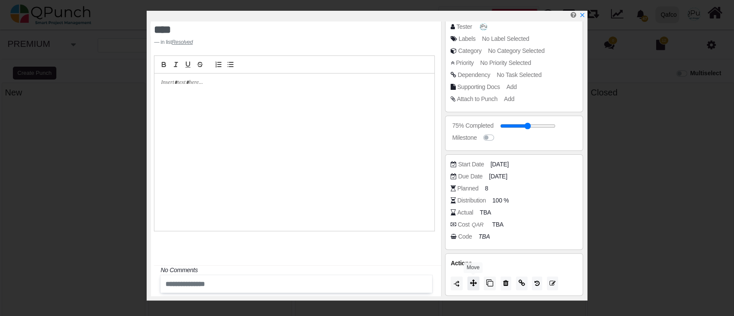
click at [475, 286] on icon at bounding box center [473, 283] width 7 height 7
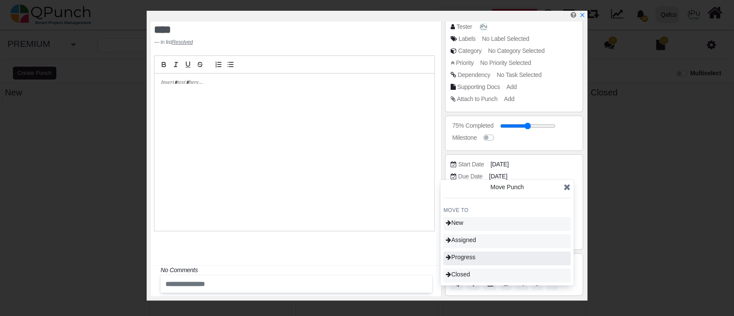
click at [476, 224] on div "New" at bounding box center [507, 224] width 127 height 14
type input "*"
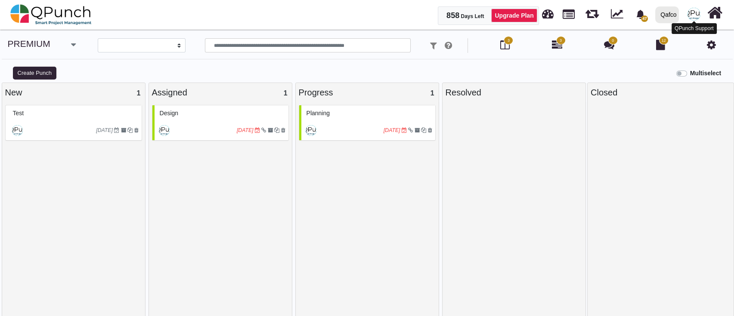
click at [691, 14] on img at bounding box center [693, 14] width 13 height 13
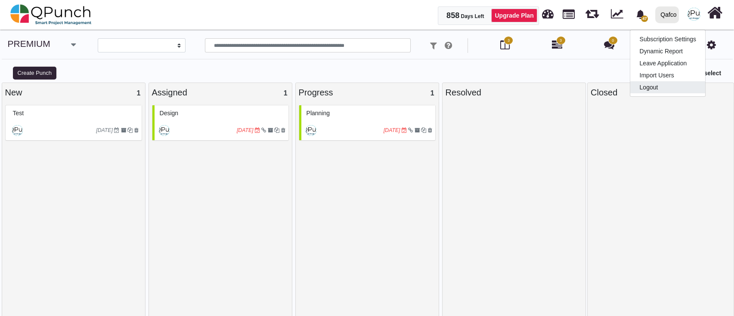
click at [674, 92] on link "Logout" at bounding box center [667, 87] width 75 height 12
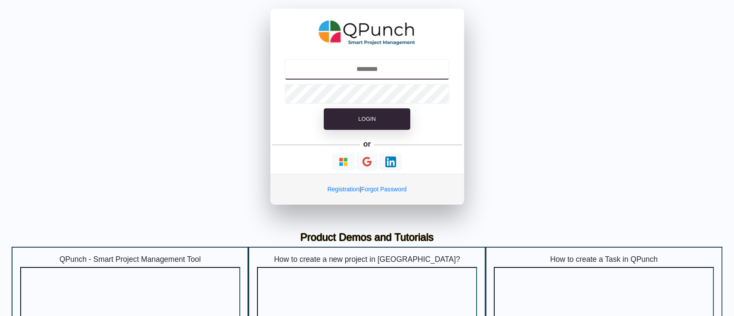
click at [364, 58] on form "Login" at bounding box center [367, 98] width 194 height 82
type input "**********"
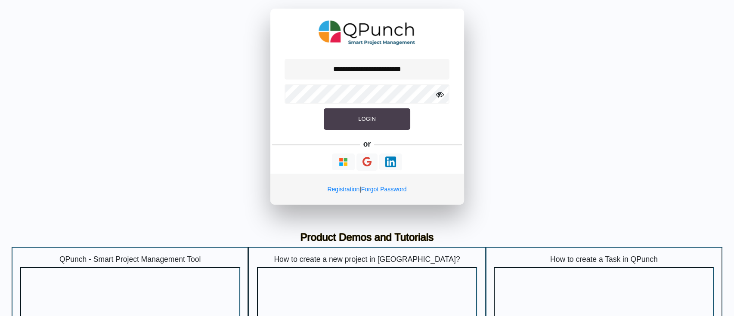
click at [345, 120] on button "Login" at bounding box center [367, 119] width 86 height 22
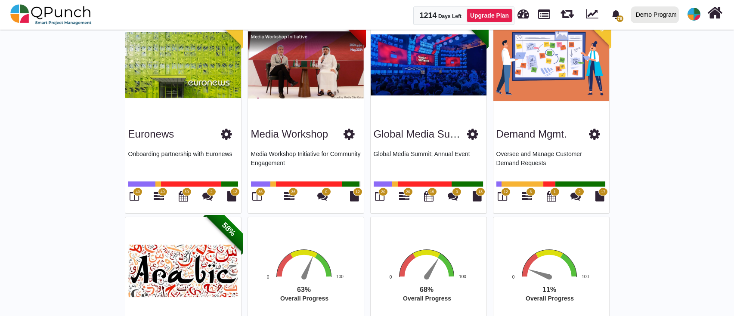
scroll to position [287, 0]
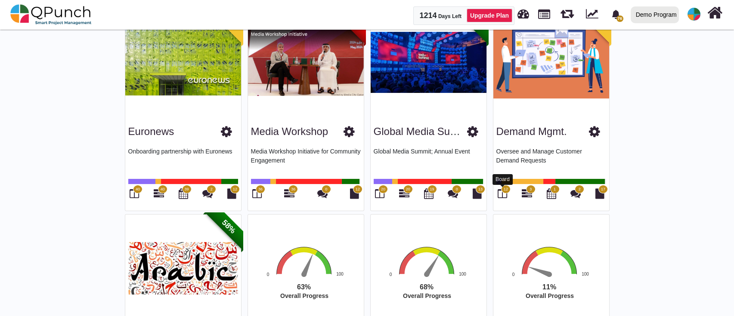
click at [503, 194] on icon at bounding box center [501, 193] width 9 height 10
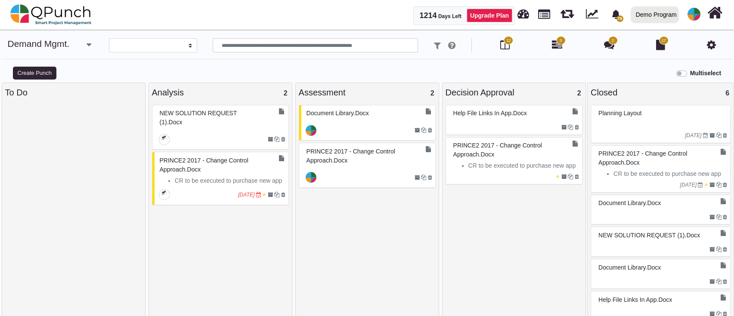
select select
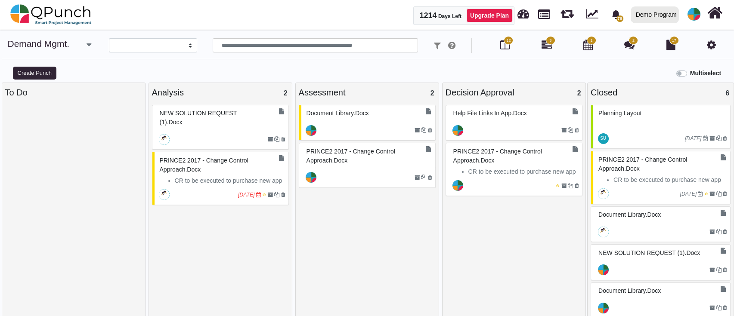
click at [189, 134] on div at bounding box center [219, 140] width 96 height 14
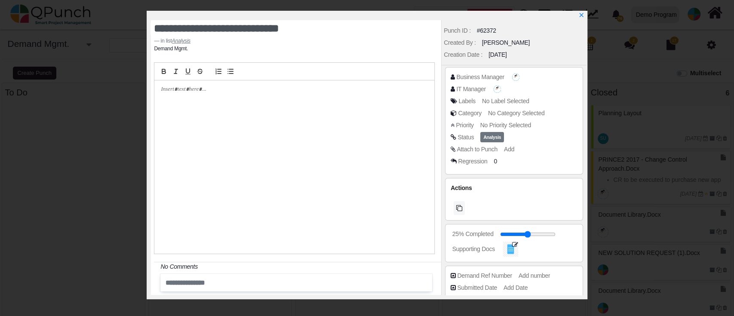
click at [493, 139] on span "Analysis" at bounding box center [493, 137] width 24 height 11
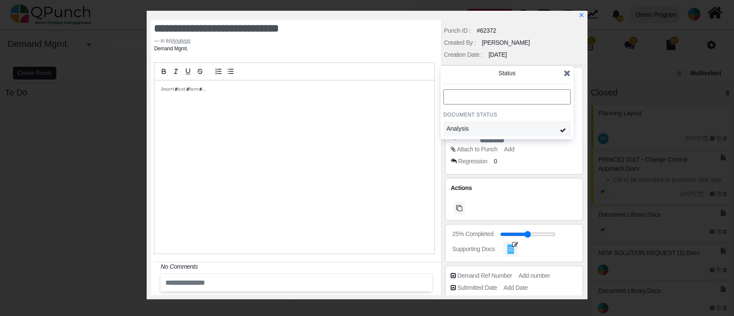
click at [520, 125] on div "Analysis" at bounding box center [487, 128] width 80 height 9
click at [537, 126] on div "Analysis" at bounding box center [507, 128] width 127 height 15
click at [568, 68] on span at bounding box center [567, 73] width 7 height 13
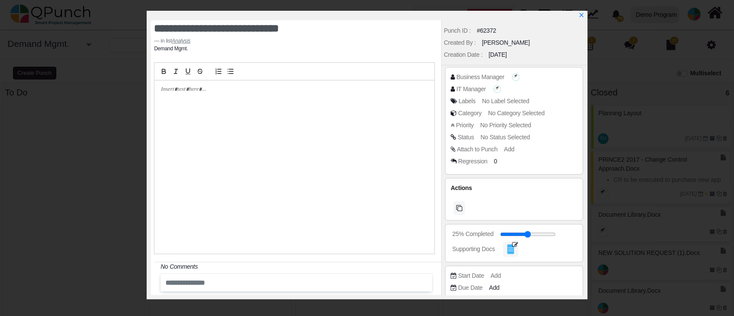
click at [497, 136] on span "No Status Selected" at bounding box center [505, 137] width 49 height 7
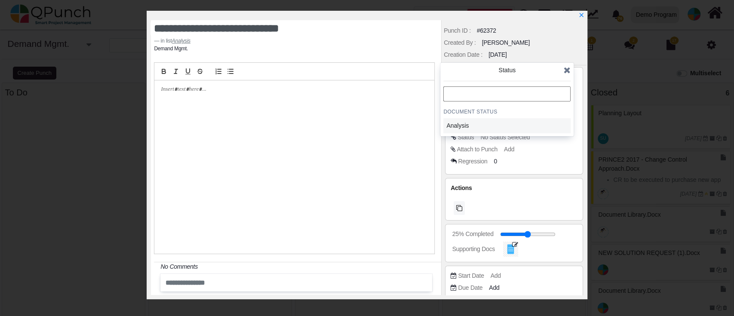
click at [486, 122] on div "Analysis" at bounding box center [487, 125] width 80 height 9
click at [568, 70] on icon at bounding box center [567, 70] width 7 height 9
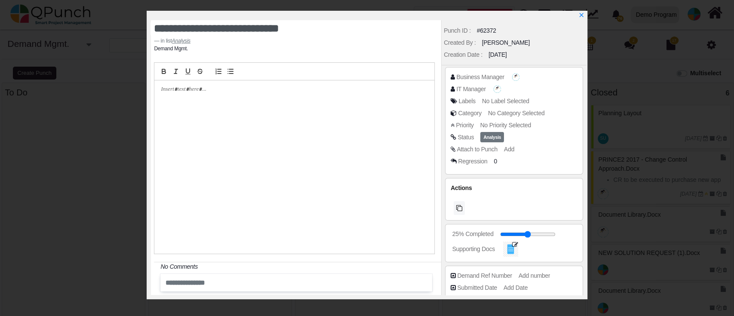
drag, startPoint x: 581, startPoint y: 15, endPoint x: 566, endPoint y: 29, distance: 20.7
click at [581, 15] on icon "x" at bounding box center [582, 15] width 6 height 6
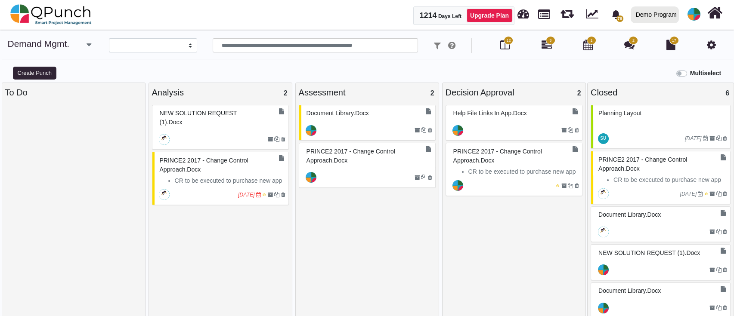
click at [348, 133] on div at bounding box center [366, 130] width 96 height 14
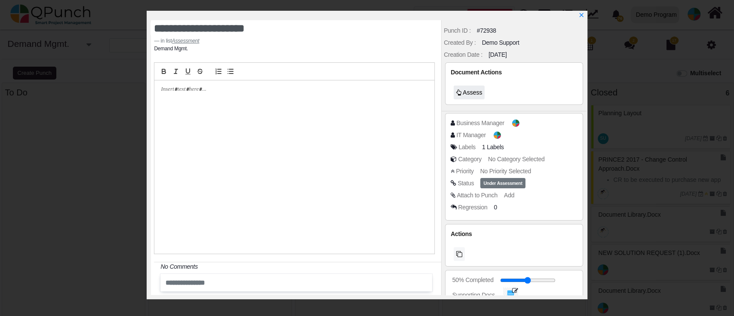
click at [462, 87] on button "Assess" at bounding box center [469, 93] width 31 height 14
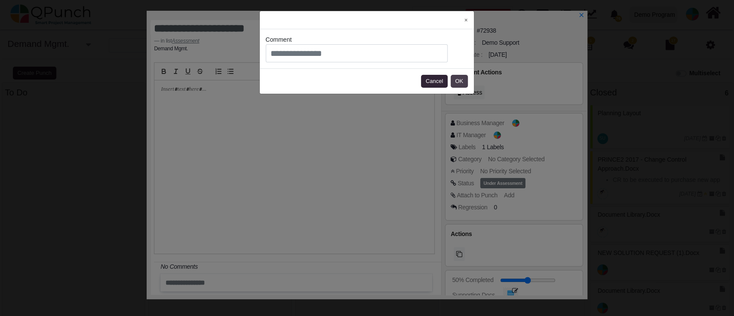
click at [458, 81] on button "OK" at bounding box center [459, 81] width 17 height 13
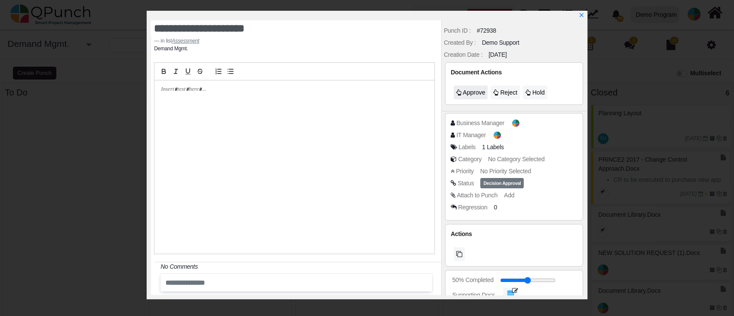
type input "**"
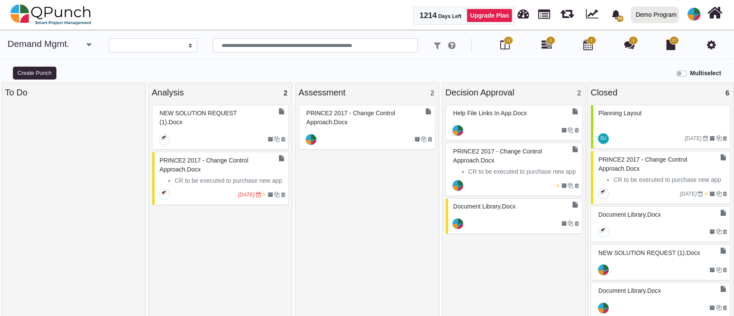
click at [487, 119] on div "Help File Links in App.docx" at bounding box center [515, 113] width 128 height 13
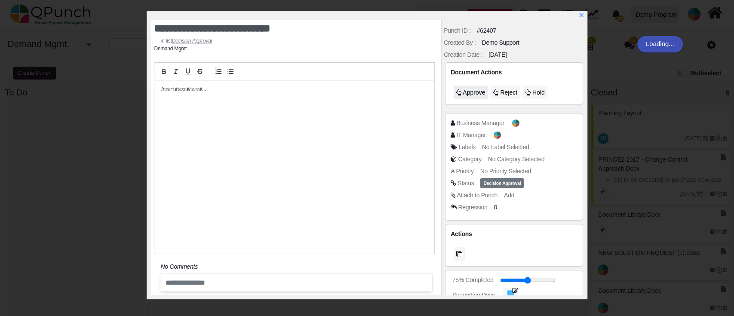
click at [470, 95] on span "Approve" at bounding box center [474, 92] width 22 height 7
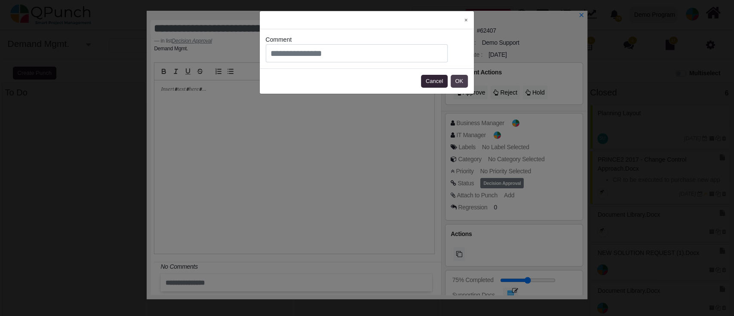
click at [455, 79] on button "OK" at bounding box center [459, 81] width 17 height 13
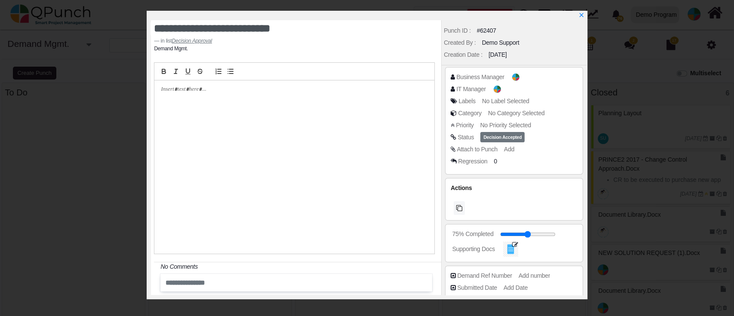
type input "***"
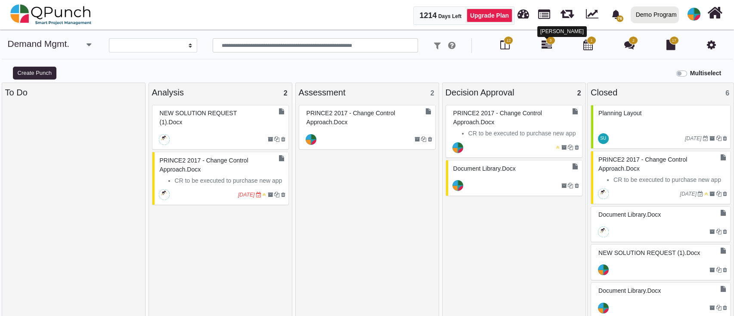
click at [549, 45] on icon at bounding box center [546, 45] width 10 height 10
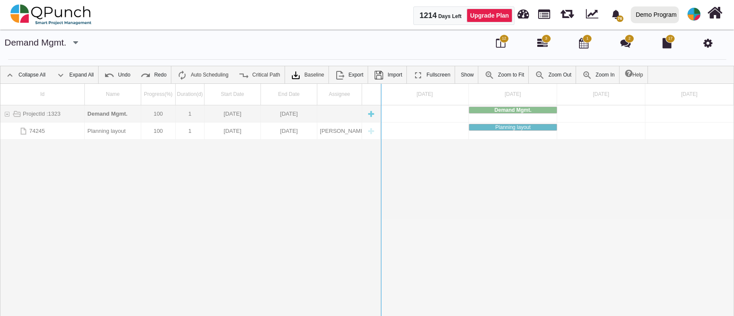
click at [375, 114] on div "Id Name Progress(%) Duration(d) Start Date End Date Assignee ProjectId :1323 De…" at bounding box center [366, 210] width 733 height 252
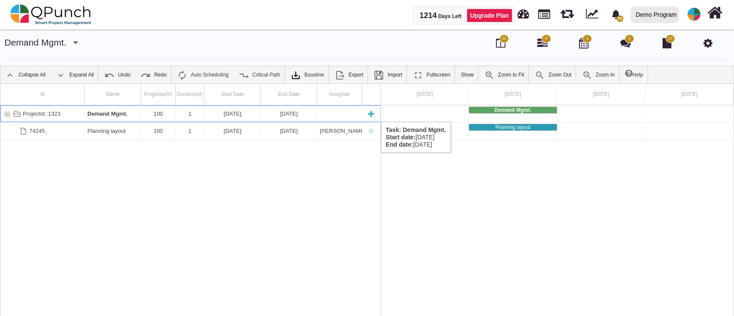
click at [373, 113] on div "New task" at bounding box center [370, 113] width 13 height 17
select select "**"
select select "*"
select select "****"
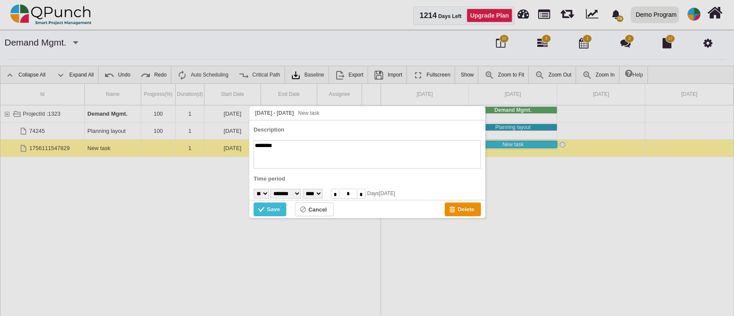
click at [267, 217] on div "[DATE] - [DATE] New task Description ******** Time period * * * * * * * * * ** …" at bounding box center [367, 162] width 237 height 113
click at [264, 213] on div "Save" at bounding box center [262, 210] width 9 height 9
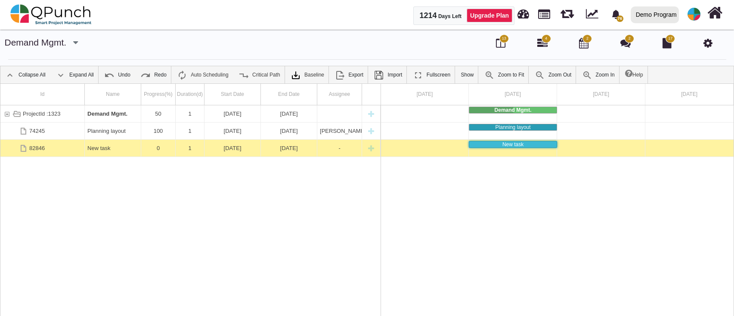
click at [198, 167] on div "ProjectId :1323 Demand Mgmt. 50 1 [DATE] [DATE] 74245 Planning layout 100 1 [DA…" at bounding box center [190, 220] width 380 height 231
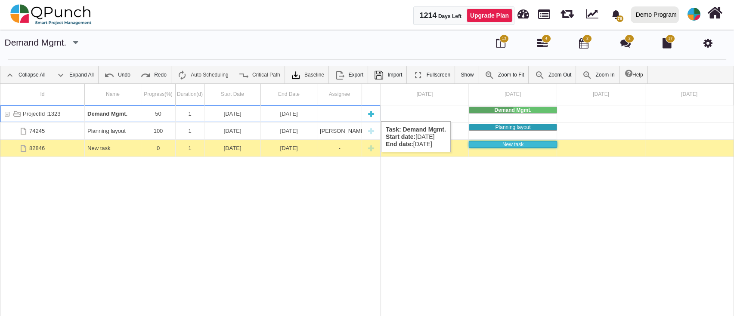
click at [373, 113] on div "New task" at bounding box center [370, 113] width 13 height 17
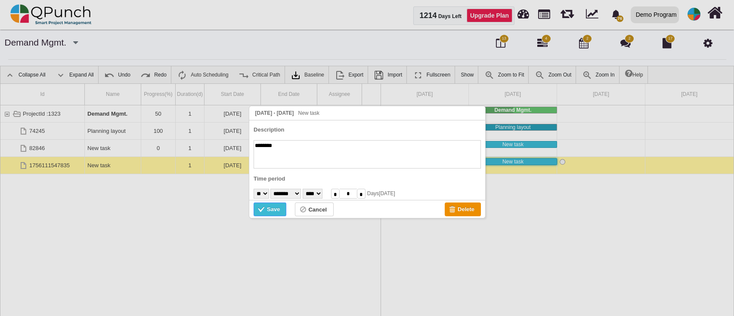
drag, startPoint x: 270, startPoint y: 210, endPoint x: 265, endPoint y: 210, distance: 5.2
click at [270, 210] on div "Save" at bounding box center [273, 209] width 13 height 9
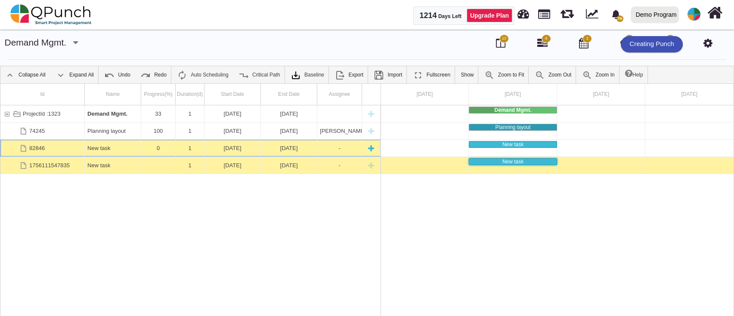
click at [136, 143] on div "New task" at bounding box center [112, 148] width 51 height 17
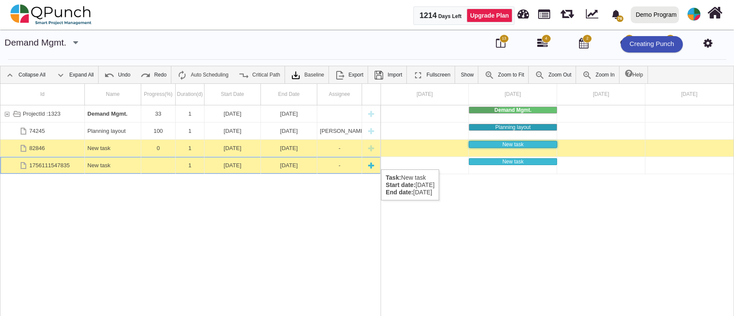
click at [128, 161] on div "New task" at bounding box center [112, 165] width 51 height 17
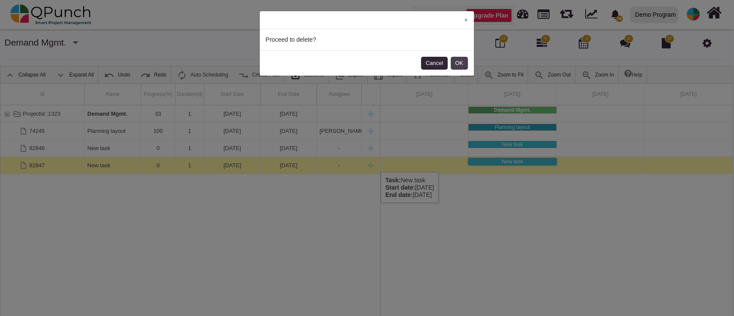
click at [453, 65] on button "OK" at bounding box center [459, 63] width 17 height 13
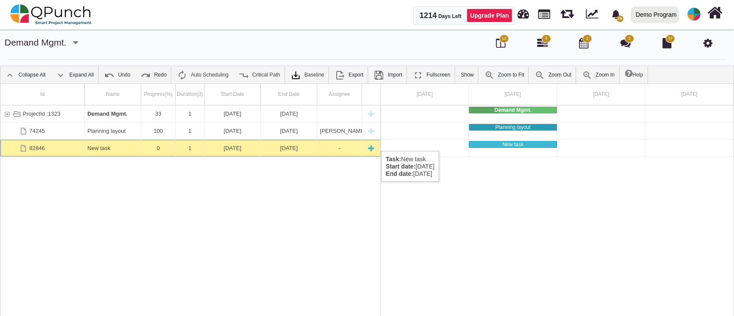
click at [100, 143] on div "New task" at bounding box center [112, 148] width 51 height 17
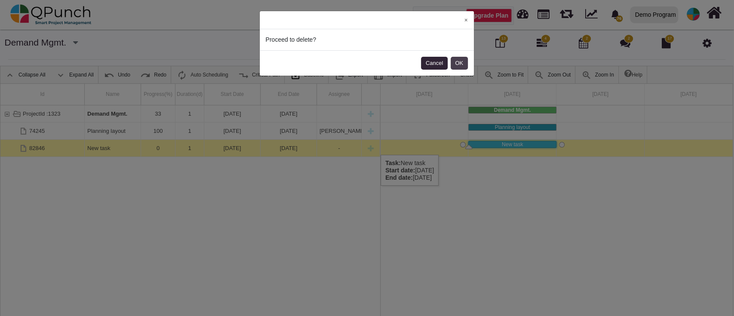
click at [455, 65] on button "OK" at bounding box center [459, 63] width 17 height 13
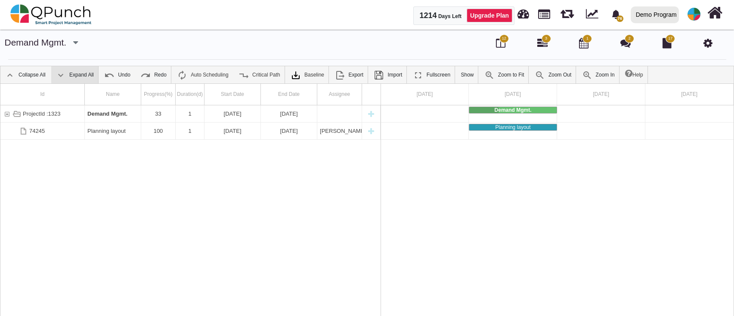
click at [68, 71] on link "Expand All" at bounding box center [74, 74] width 47 height 17
click at [498, 43] on icon at bounding box center [500, 43] width 9 height 10
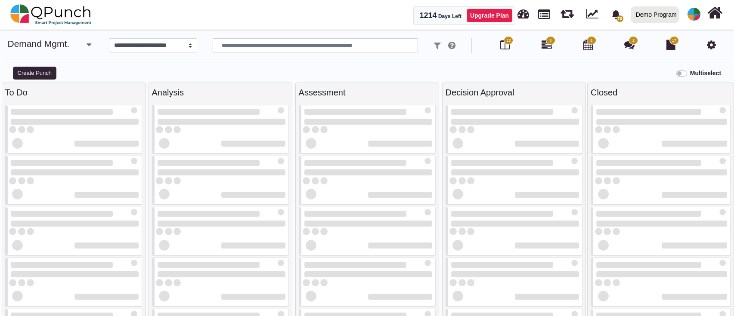
select select
click at [40, 69] on button "Create Punch" at bounding box center [34, 73] width 43 height 13
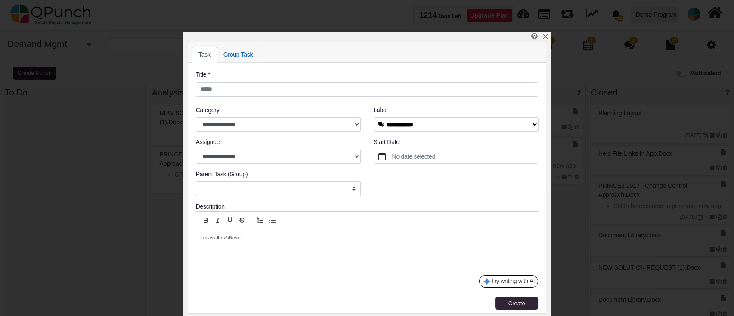
click at [234, 53] on link "Group Task" at bounding box center [238, 55] width 43 height 16
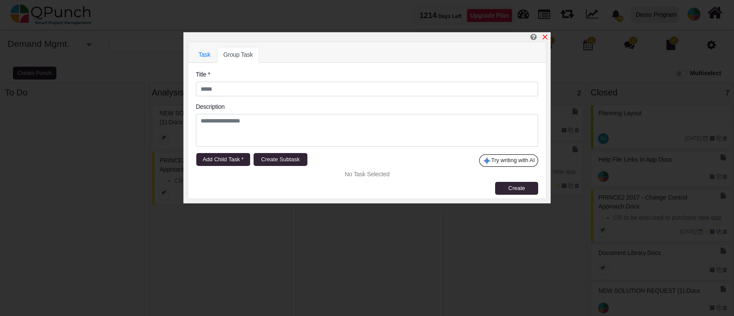
click at [543, 38] on icon "x" at bounding box center [544, 37] width 7 height 7
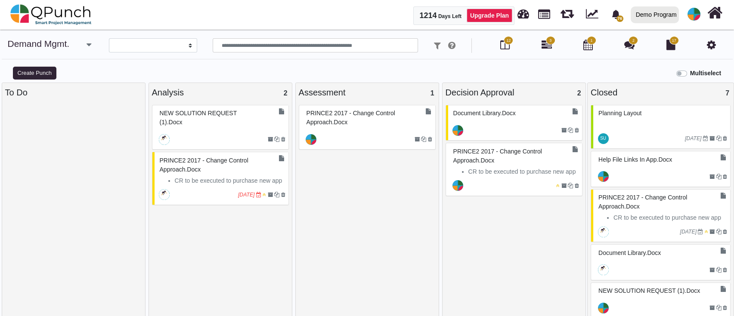
click at [704, 46] on div "12 3 1 2 17" at bounding box center [613, 45] width 228 height 15
click at [707, 47] on icon at bounding box center [710, 45] width 9 height 10
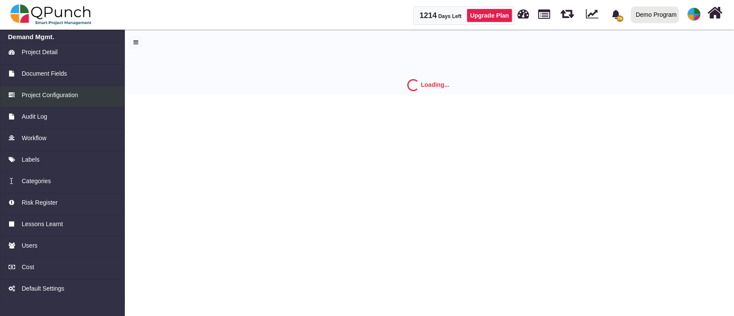
click at [62, 99] on span "Project Configuration" at bounding box center [50, 95] width 56 height 9
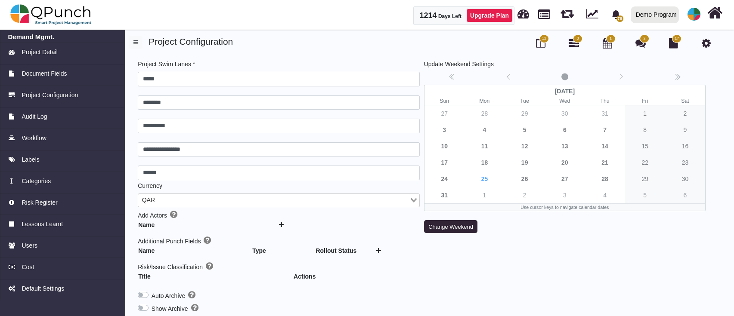
scroll to position [117, 0]
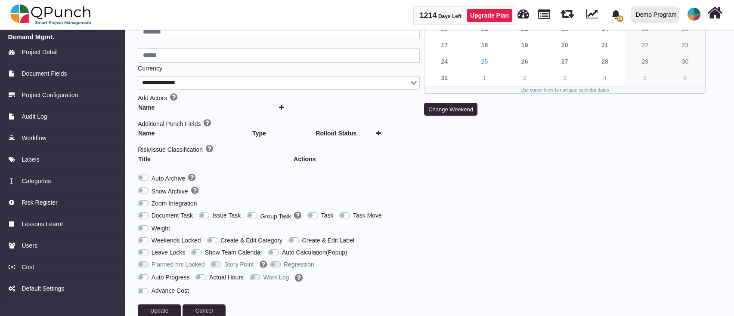
type input "*****"
type input "********"
type input "**********"
type input "******"
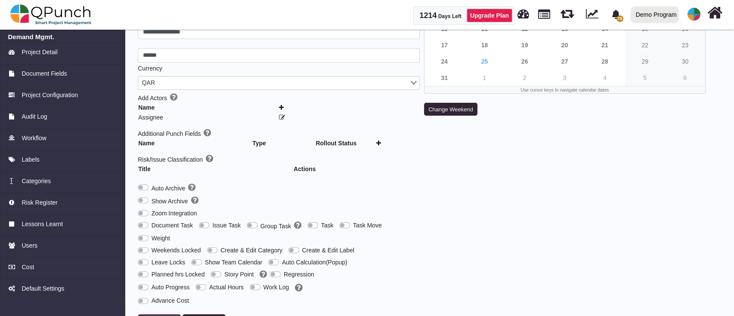
click at [157, 306] on div "**********" at bounding box center [279, 134] width 286 height 385
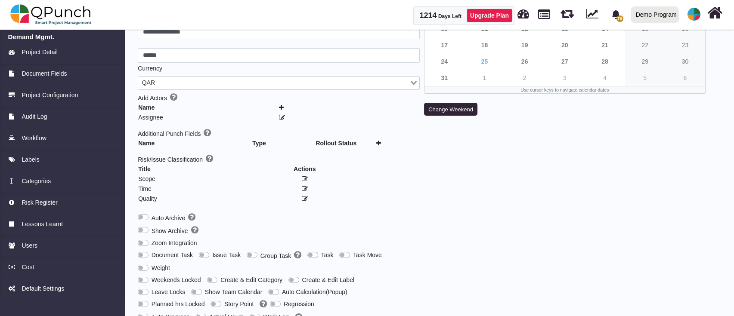
click at [141, 273] on div "Weekends Locked" at bounding box center [172, 279] width 69 height 12
click at [151, 251] on label "Document Task" at bounding box center [171, 255] width 41 height 9
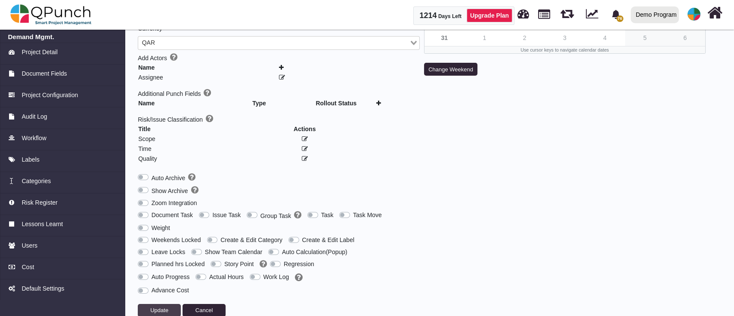
click at [156, 304] on button "Update" at bounding box center [159, 310] width 43 height 13
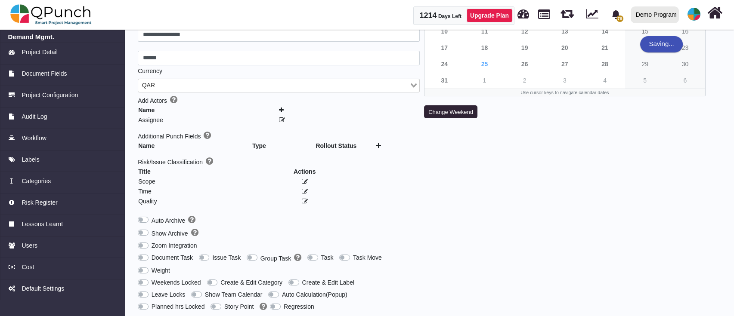
scroll to position [0, 0]
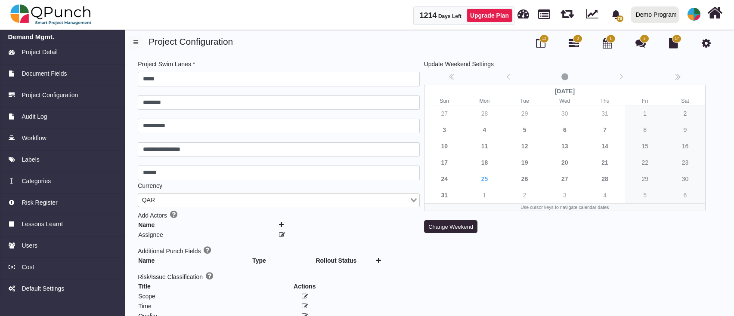
click at [543, 38] on span "12" at bounding box center [544, 39] width 4 height 6
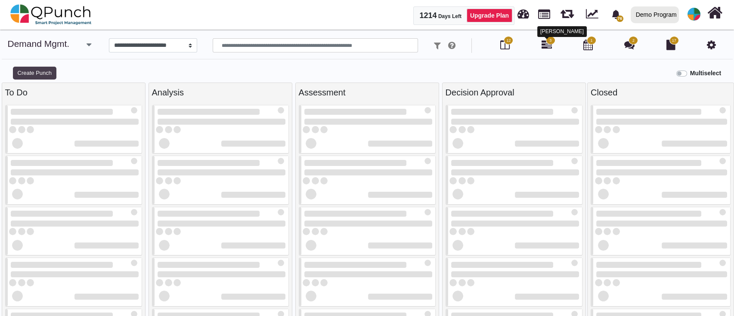
click at [34, 74] on button "Create Punch" at bounding box center [34, 73] width 43 height 13
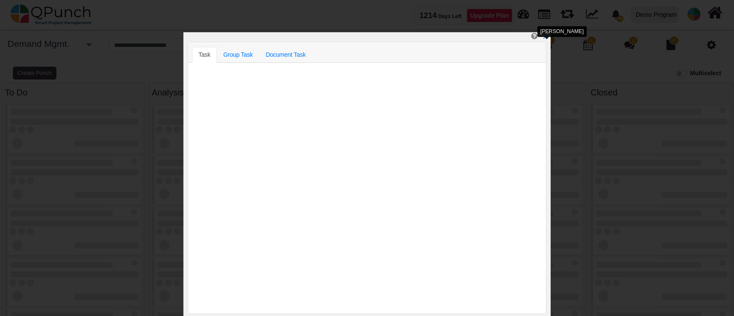
select select
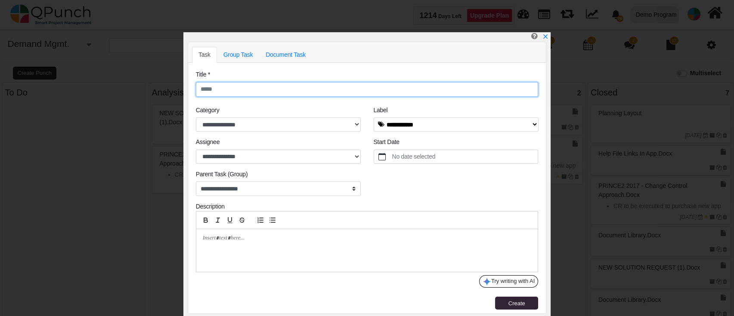
click at [207, 89] on input "text" at bounding box center [367, 89] width 342 height 15
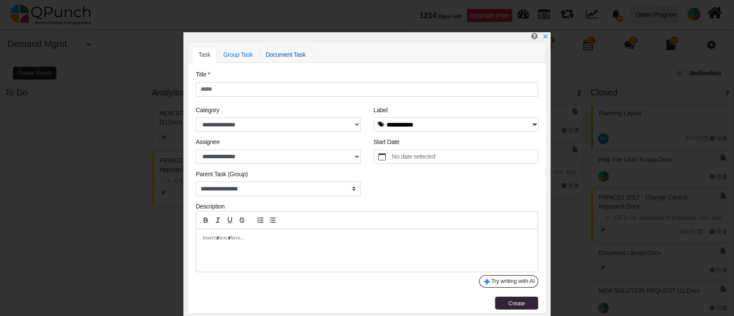
click at [292, 57] on link "Document Task" at bounding box center [285, 55] width 53 height 16
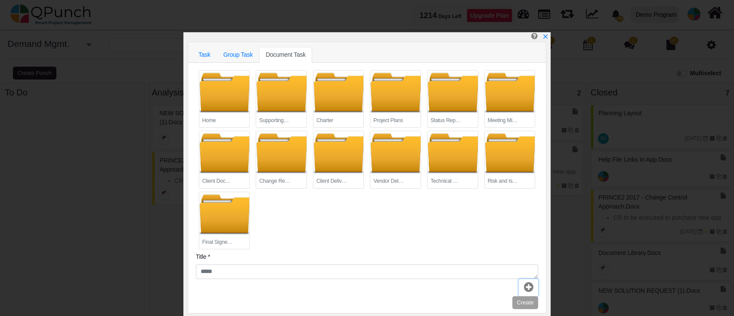
click at [530, 284] on icon at bounding box center [528, 287] width 9 height 11
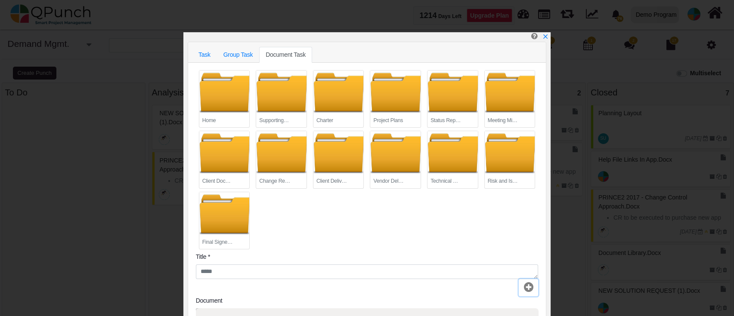
scroll to position [169, 0]
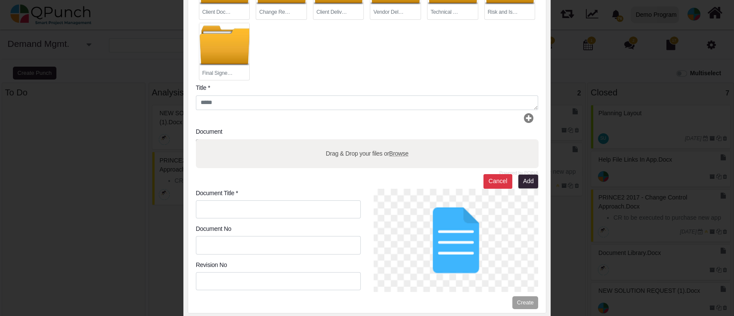
click at [441, 155] on div "Drag & Drop your files or Browse" at bounding box center [367, 153] width 342 height 29
click at [196, 139] on input "Drag & Drop your files or Browse" at bounding box center [367, 140] width 342 height 3
type input "**********"
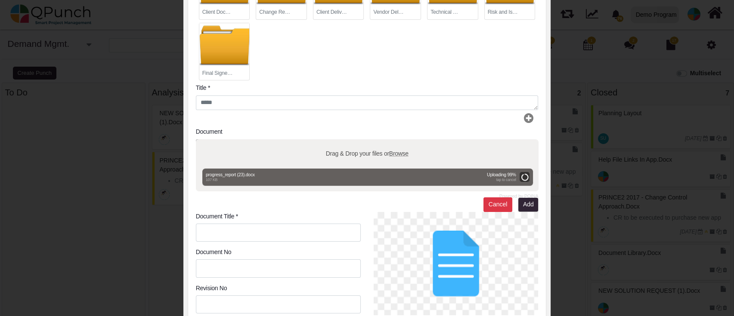
type input "**********"
type input "**"
type input "***"
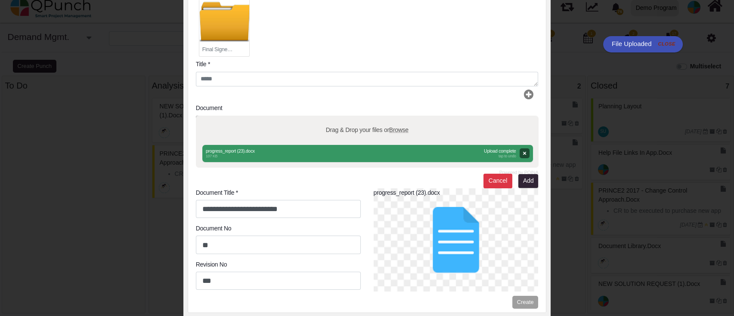
scroll to position [9, 0]
click at [527, 182] on button "Add" at bounding box center [528, 181] width 20 height 14
type textarea "**********"
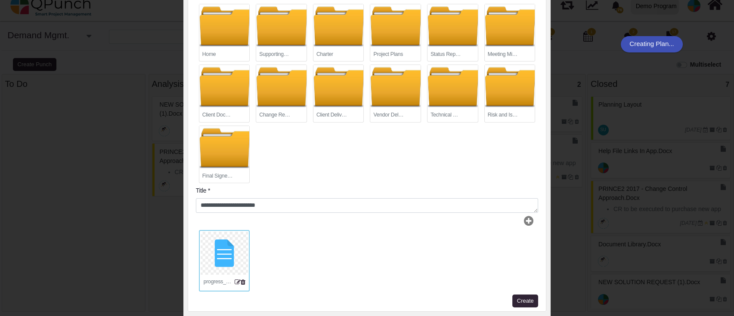
scroll to position [65, 0]
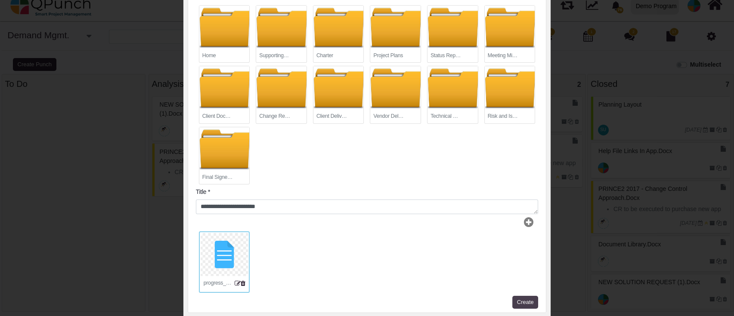
click at [518, 299] on span "Create" at bounding box center [525, 302] width 17 height 6
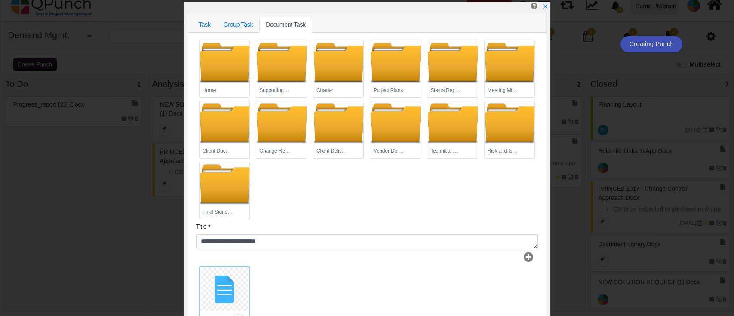
scroll to position [0, 0]
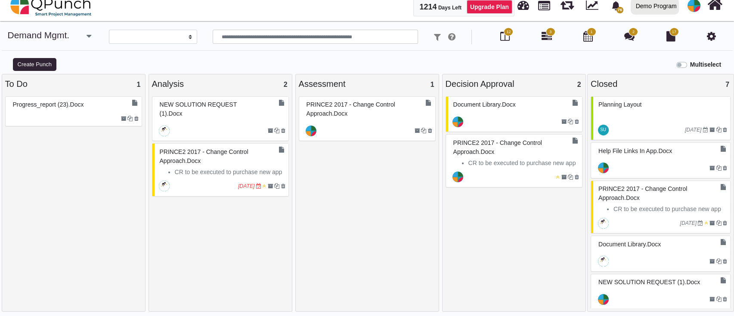
click at [89, 109] on div "progress_report (23).docx" at bounding box center [75, 104] width 128 height 13
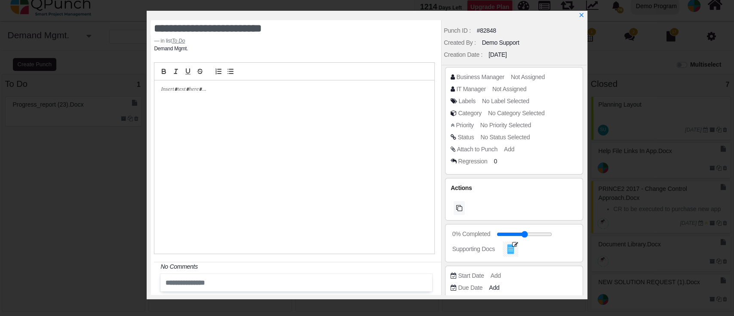
click at [511, 136] on span "No Status Selected" at bounding box center [505, 137] width 49 height 7
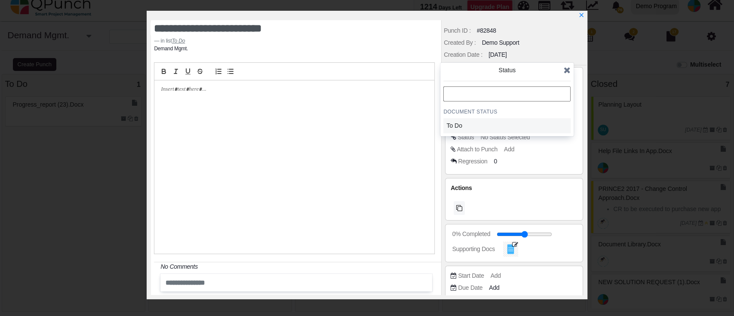
click at [500, 120] on div "To Do" at bounding box center [487, 125] width 86 height 15
click at [531, 128] on div "To Do" at bounding box center [507, 125] width 127 height 15
click at [569, 66] on icon at bounding box center [567, 70] width 7 height 9
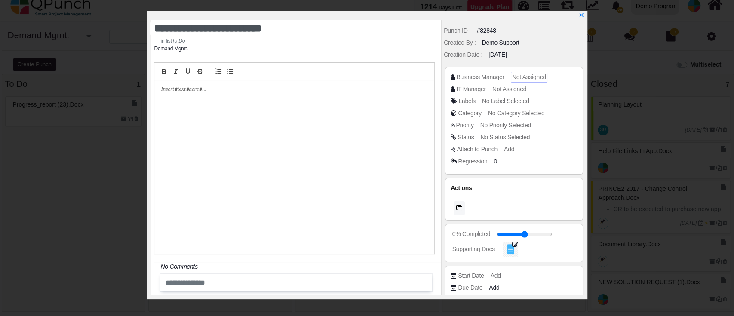
click at [528, 80] on span "Not Assigned" at bounding box center [529, 77] width 34 height 7
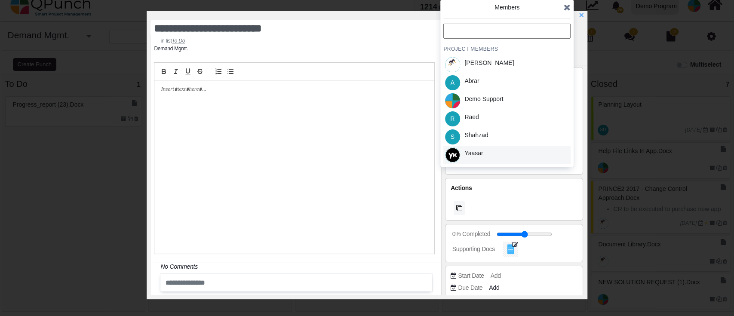
click at [501, 149] on div "Yaasar" at bounding box center [507, 155] width 127 height 18
click at [570, 6] on icon at bounding box center [567, 7] width 7 height 9
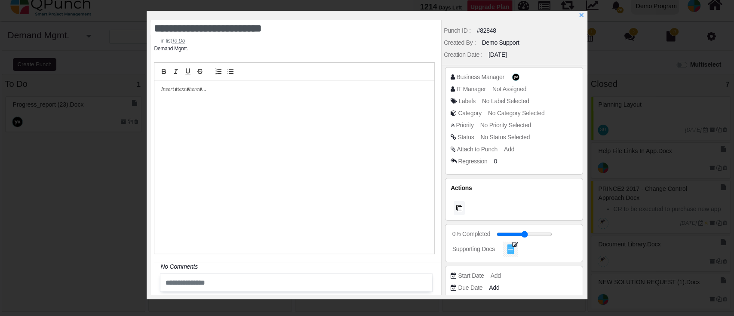
click at [509, 146] on span "Add" at bounding box center [509, 149] width 10 height 7
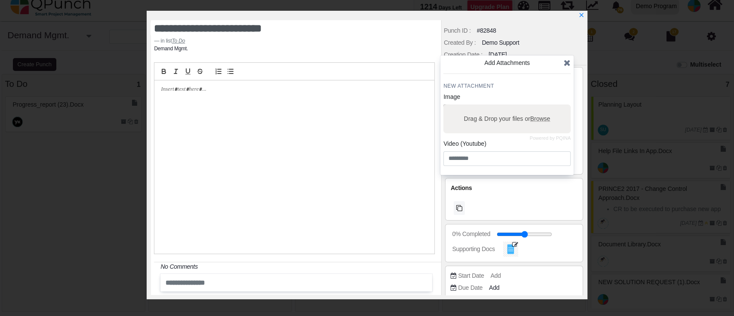
click at [566, 62] on icon at bounding box center [567, 63] width 7 height 9
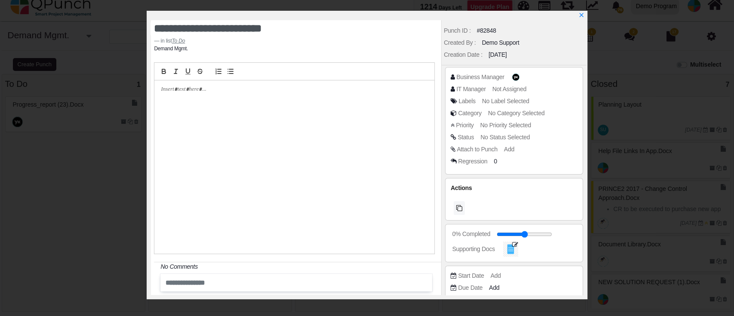
click at [509, 140] on span "No Status Selected" at bounding box center [505, 137] width 49 height 7
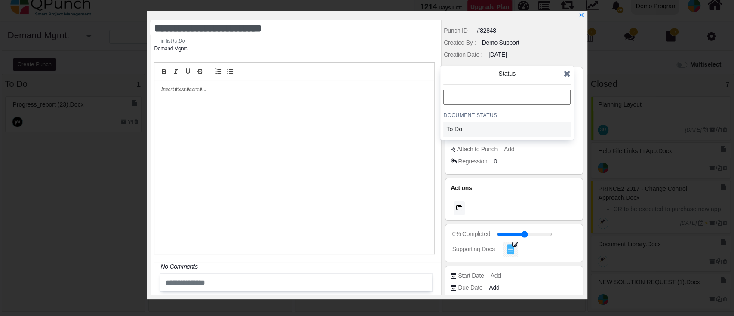
click at [453, 129] on div "To Do" at bounding box center [487, 129] width 80 height 9
click at [583, 15] on icon "x" at bounding box center [581, 15] width 7 height 7
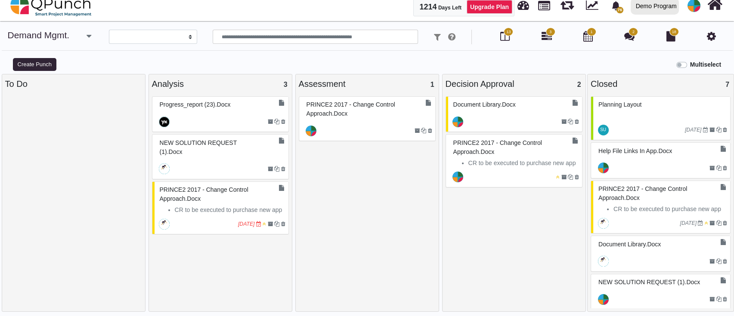
click at [182, 106] on span "progress_report (23).docx" at bounding box center [195, 104] width 71 height 7
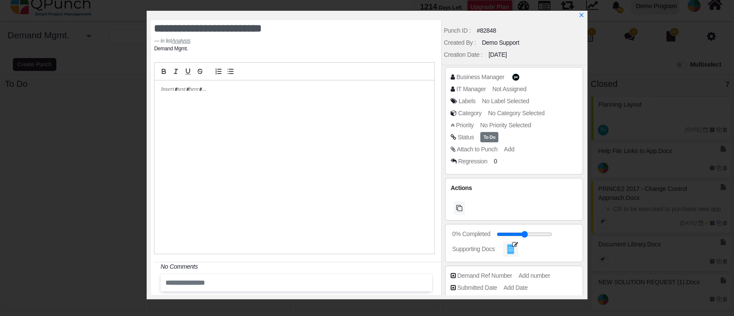
click at [487, 136] on span "To Do" at bounding box center [490, 137] width 18 height 11
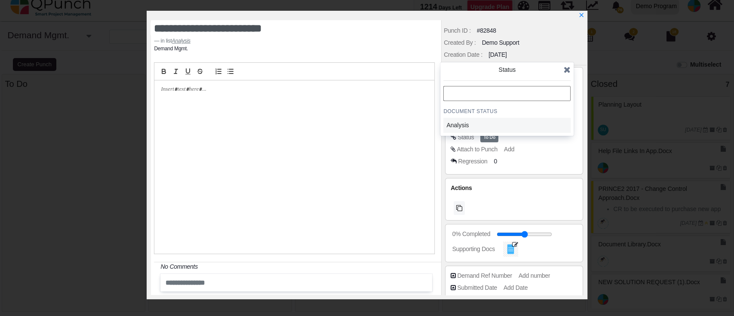
click at [502, 126] on div "Analysis" at bounding box center [487, 125] width 80 height 9
click at [565, 66] on icon at bounding box center [567, 69] width 7 height 9
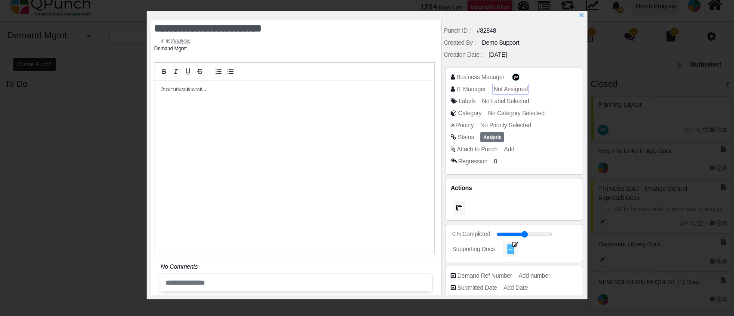
click at [511, 91] on span "Not Assigned" at bounding box center [511, 89] width 34 height 7
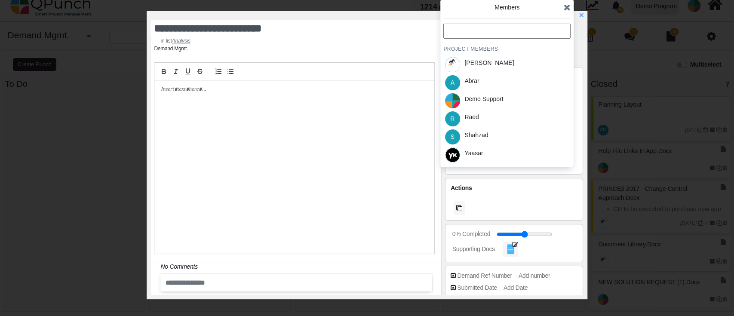
click at [488, 152] on div "Yaasar" at bounding box center [507, 155] width 127 height 18
click at [566, 7] on icon at bounding box center [567, 7] width 7 height 9
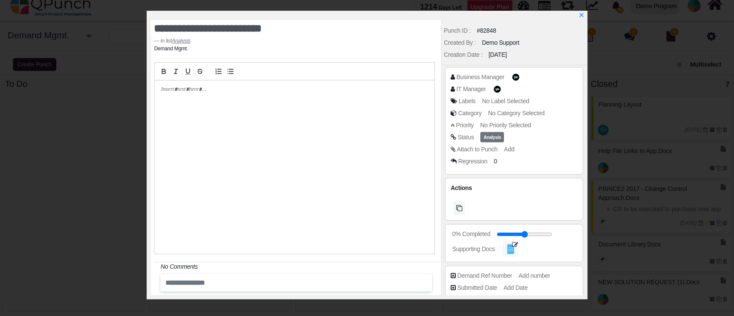
click at [581, 22] on div "Punch ID : #82848 Created By : Demo Support Creation Date : [DATE]" at bounding box center [514, 42] width 145 height 45
click at [580, 17] on icon "x" at bounding box center [581, 15] width 7 height 7
type input "**"
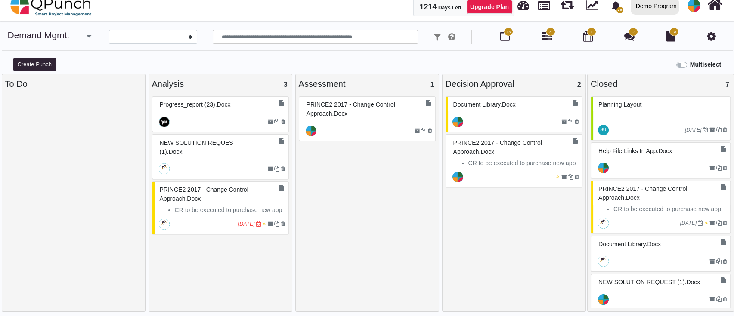
click at [229, 112] on div at bounding box center [221, 122] width 134 height 20
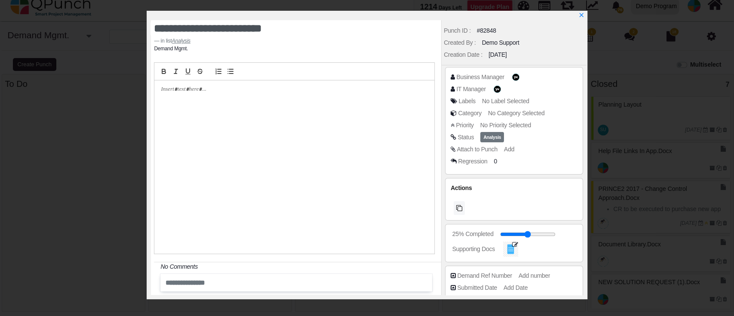
click at [490, 134] on span "Analysis" at bounding box center [493, 137] width 24 height 11
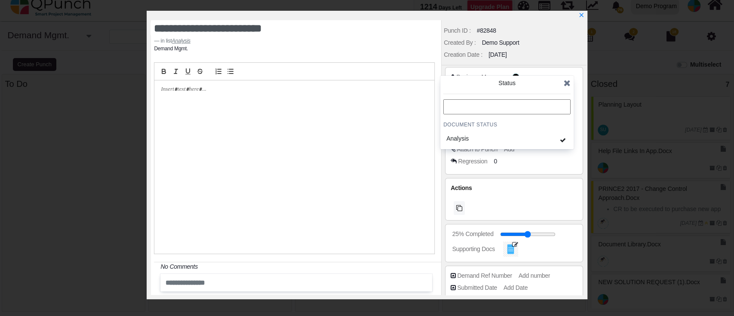
click at [567, 82] on icon at bounding box center [567, 83] width 7 height 9
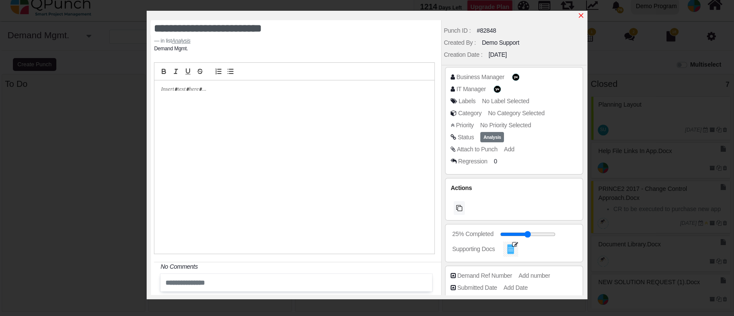
click at [582, 15] on icon "x" at bounding box center [581, 15] width 5 height 5
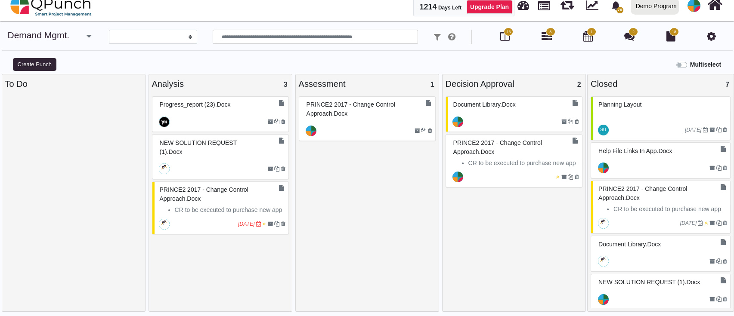
click at [246, 124] on div at bounding box center [219, 122] width 96 height 14
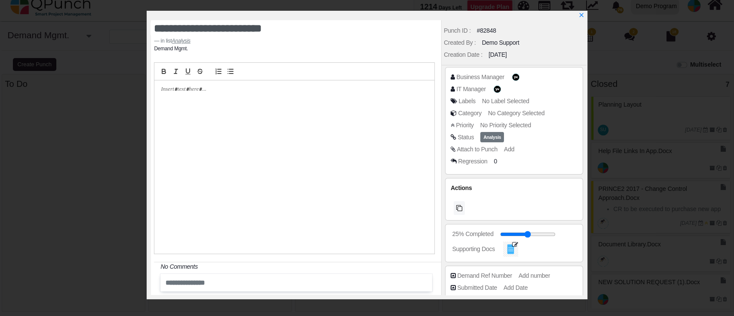
click at [489, 134] on span "Analysis" at bounding box center [493, 137] width 24 height 11
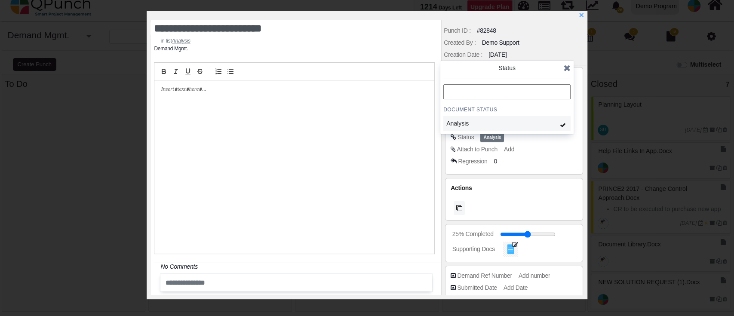
click at [484, 126] on div "Analysis" at bounding box center [487, 123] width 80 height 9
click at [567, 72] on icon at bounding box center [567, 68] width 7 height 9
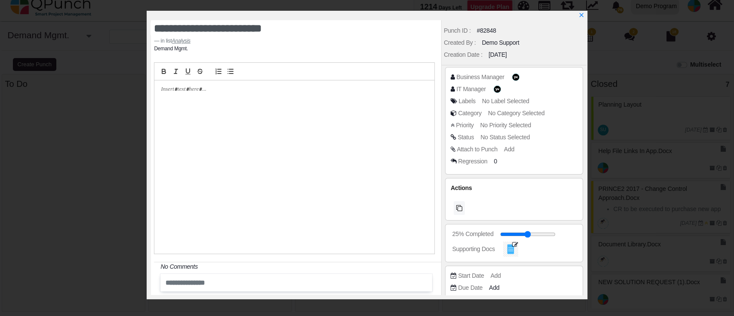
click at [508, 139] on span "No Status Selected" at bounding box center [505, 137] width 49 height 7
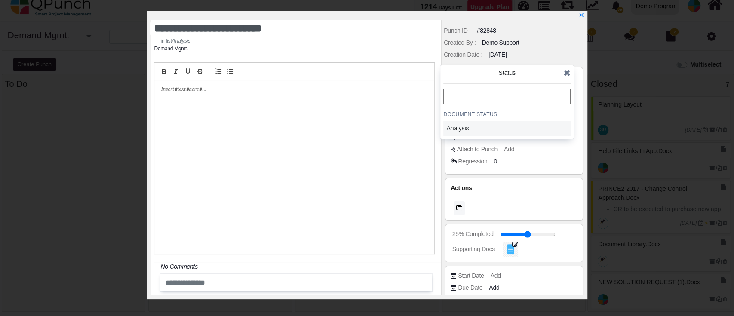
click at [486, 121] on div "Analysis" at bounding box center [487, 128] width 86 height 15
click at [550, 120] on div "Document Status Analysis" at bounding box center [507, 112] width 127 height 47
click at [553, 131] on div "Analysis" at bounding box center [507, 128] width 127 height 15
click at [528, 130] on div "Analysis" at bounding box center [487, 128] width 86 height 15
click at [482, 122] on div "Analysis" at bounding box center [487, 128] width 86 height 15
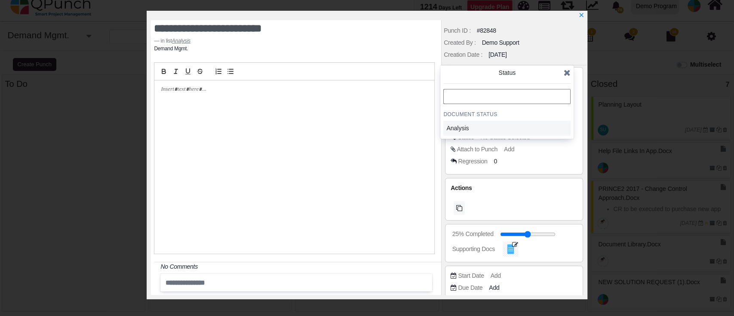
click at [485, 126] on div "Analysis" at bounding box center [487, 128] width 80 height 9
click at [486, 127] on div "Analysis" at bounding box center [487, 128] width 80 height 9
click at [493, 129] on div "Analysis" at bounding box center [487, 128] width 80 height 9
click at [568, 71] on icon at bounding box center [567, 72] width 7 height 9
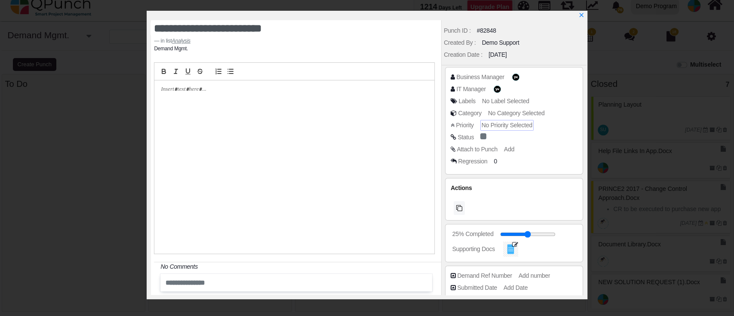
click at [497, 122] on span "No Priority Selected" at bounding box center [507, 125] width 51 height 7
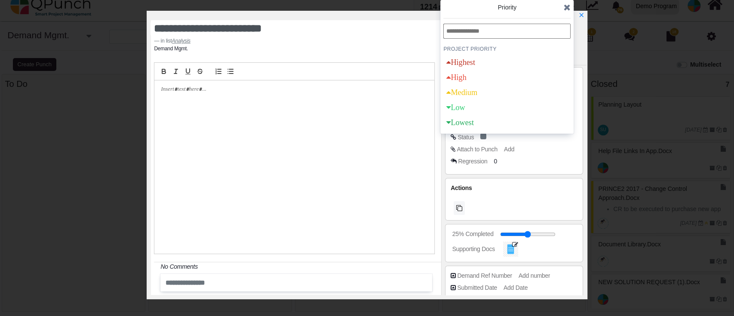
click at [569, 9] on div "Priority PROJECT Priority Highest High Medium Low Lowest" at bounding box center [507, 67] width 133 height 134
click at [566, 9] on icon at bounding box center [567, 7] width 7 height 9
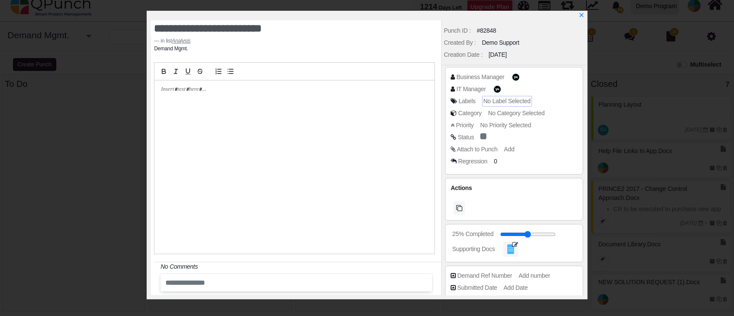
click at [506, 103] on span "No Label Selected" at bounding box center [507, 101] width 47 height 7
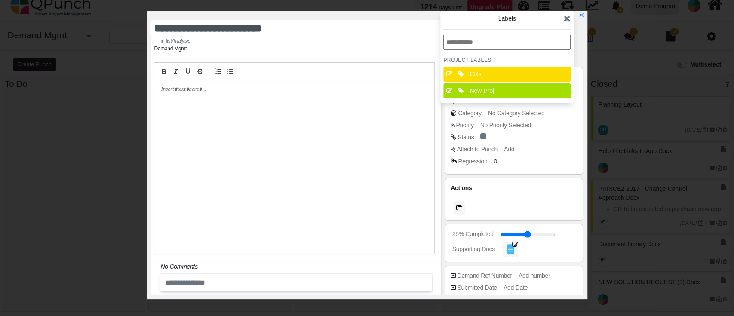
click at [568, 22] on icon at bounding box center [567, 18] width 7 height 9
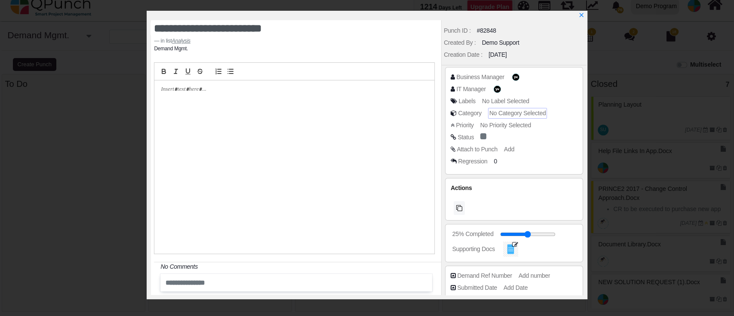
click at [513, 111] on span "No Category Selected" at bounding box center [518, 113] width 56 height 7
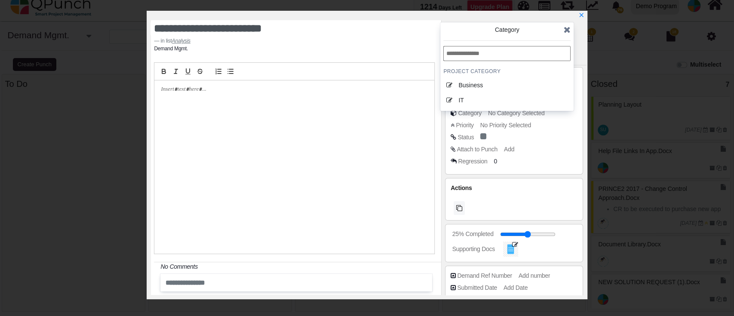
click at [567, 31] on icon at bounding box center [567, 29] width 7 height 9
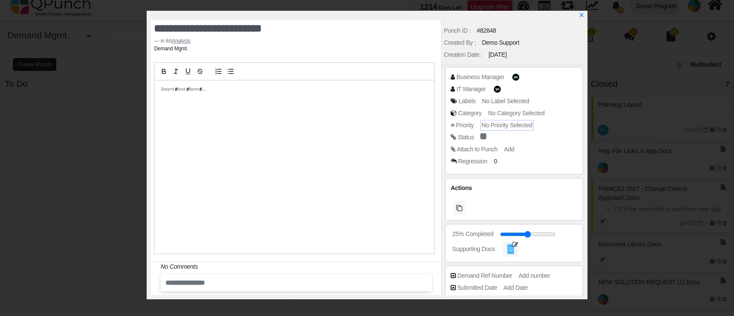
click at [515, 127] on span "No Priority Selected" at bounding box center [507, 125] width 51 height 7
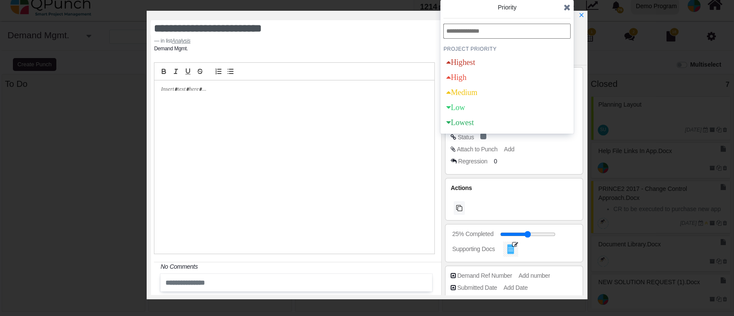
drag, startPoint x: 567, startPoint y: 2, endPoint x: 560, endPoint y: 9, distance: 10.1
click at [566, 3] on span at bounding box center [567, 7] width 7 height 13
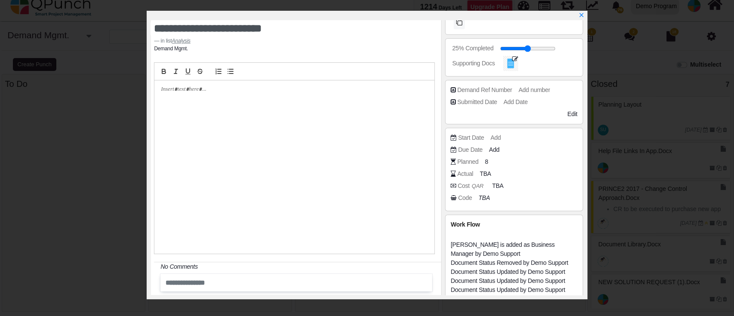
scroll to position [103, 0]
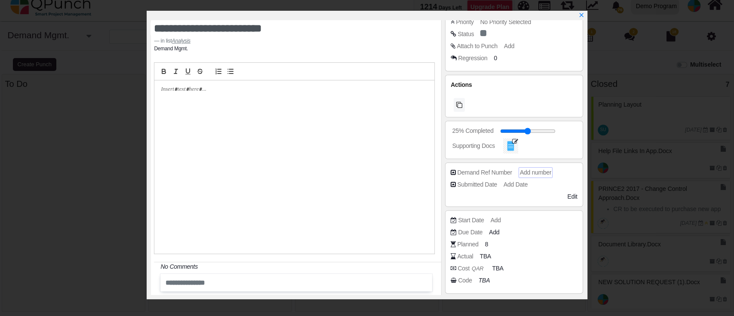
click at [519, 173] on div "Add number" at bounding box center [536, 172] width 34 height 11
click at [520, 182] on span "Add Date" at bounding box center [517, 184] width 24 height 7
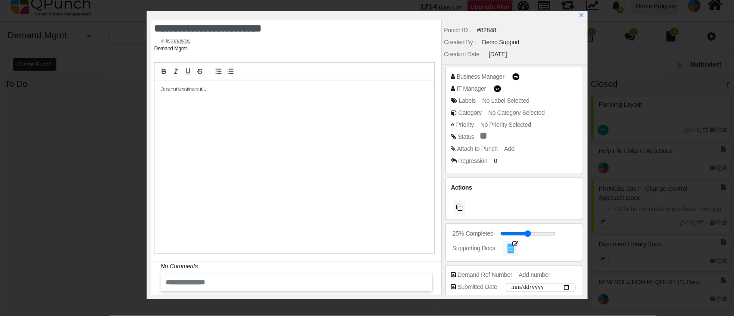
scroll to position [0, 0]
drag, startPoint x: 523, startPoint y: 229, endPoint x: 534, endPoint y: 230, distance: 11.6
click at [534, 231] on span at bounding box center [529, 234] width 55 height 7
click at [535, 234] on input "range" at bounding box center [529, 234] width 55 height 3
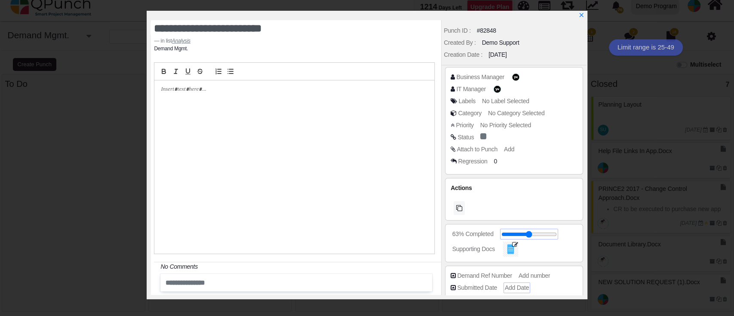
click at [535, 234] on input "range" at bounding box center [529, 234] width 55 height 3
type input "**"
click at [583, 16] on icon "x" at bounding box center [581, 15] width 7 height 7
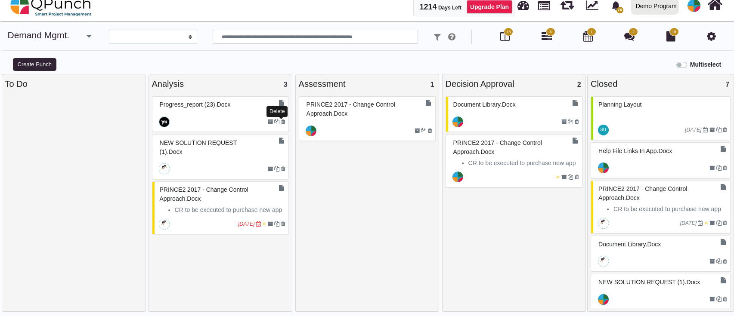
click at [282, 122] on icon at bounding box center [283, 121] width 4 height 5
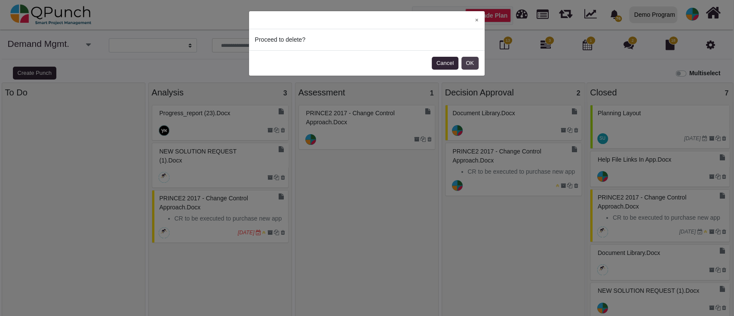
click at [469, 60] on button "OK" at bounding box center [470, 63] width 17 height 13
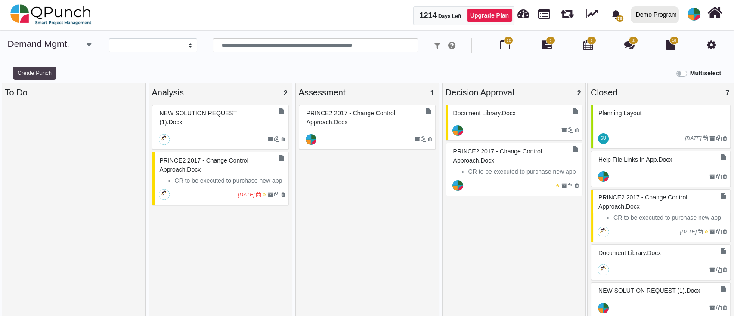
click at [33, 77] on button "Create Punch" at bounding box center [34, 73] width 43 height 13
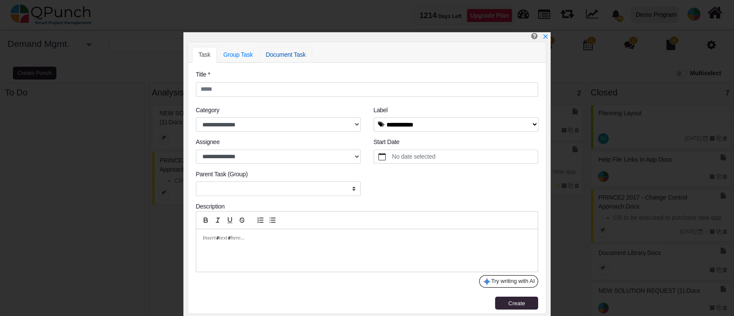
click at [281, 55] on link "Document Task" at bounding box center [285, 55] width 53 height 16
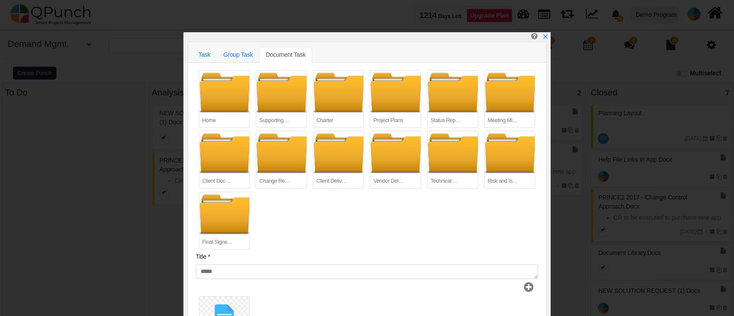
click at [228, 99] on div at bounding box center [224, 92] width 50 height 43
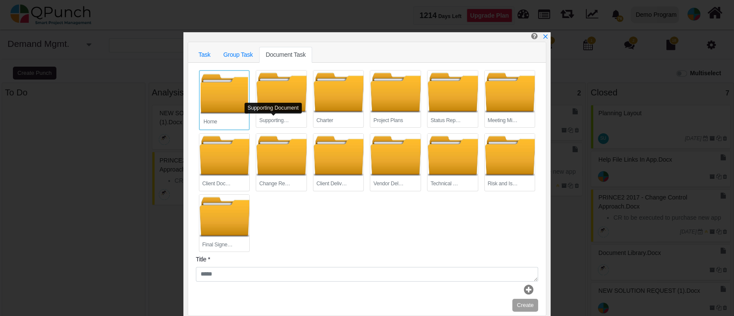
click at [289, 117] on small "Supporting Document" at bounding box center [274, 121] width 31 height 8
click at [347, 118] on div "Charter" at bounding box center [338, 121] width 50 height 14
click at [342, 105] on div at bounding box center [338, 92] width 50 height 43
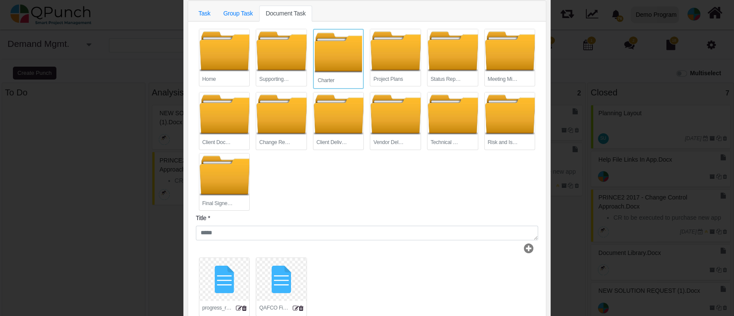
scroll to position [65, 0]
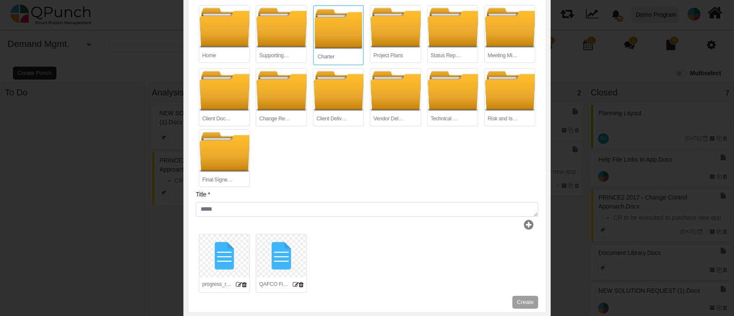
click at [271, 238] on div at bounding box center [281, 255] width 50 height 43
type textarea "**********"
click at [216, 262] on div at bounding box center [224, 255] width 50 height 43
click at [532, 308] on button "Create" at bounding box center [525, 305] width 26 height 13
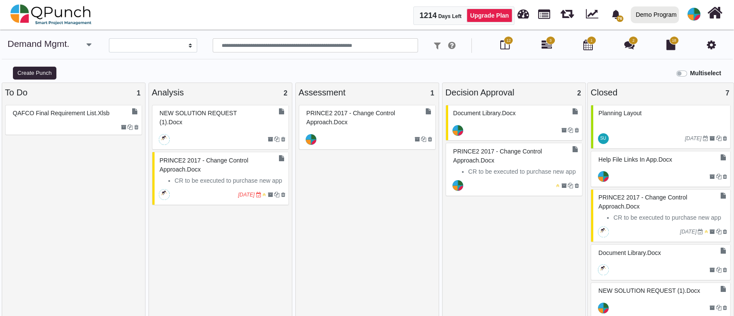
click at [91, 125] on div at bounding box center [66, 127] width 110 height 8
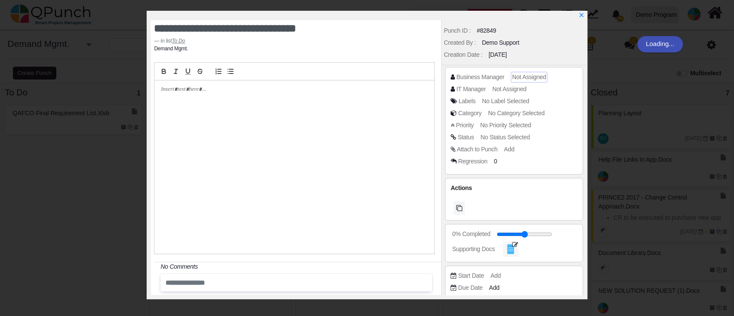
click at [523, 78] on span "Not Assigned" at bounding box center [529, 77] width 34 height 7
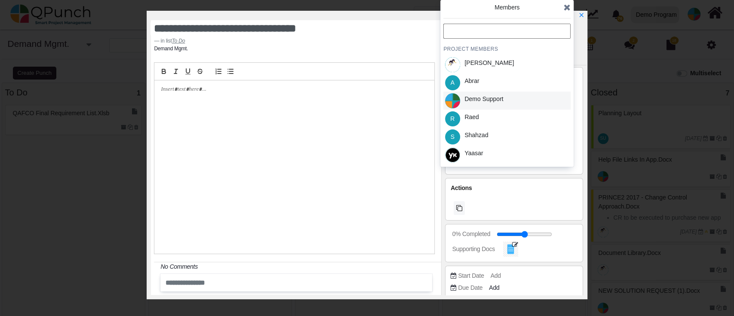
click at [477, 92] on div "Demo Support" at bounding box center [484, 101] width 45 height 18
click at [581, 12] on icon "x" at bounding box center [581, 15] width 7 height 7
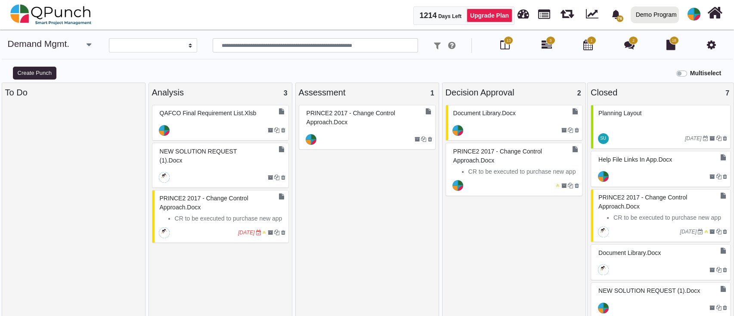
click at [179, 118] on div "QAFCO Final Requirement List.xlsb" at bounding box center [221, 113] width 128 height 13
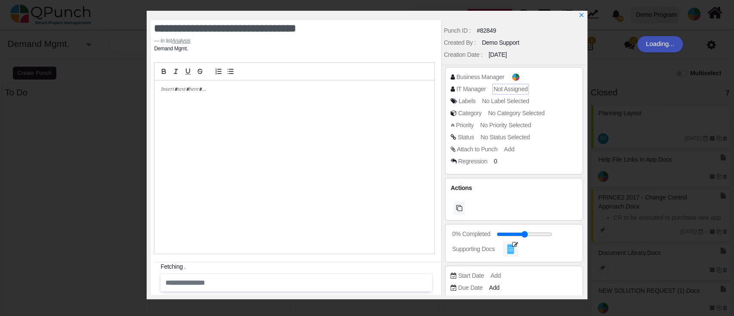
click at [507, 89] on span "Not Assigned" at bounding box center [511, 89] width 34 height 7
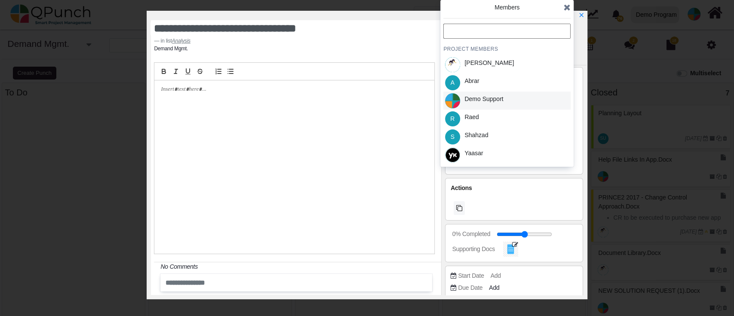
click at [494, 107] on div "Demo Support" at bounding box center [484, 101] width 45 height 18
click at [568, 5] on icon at bounding box center [567, 7] width 7 height 9
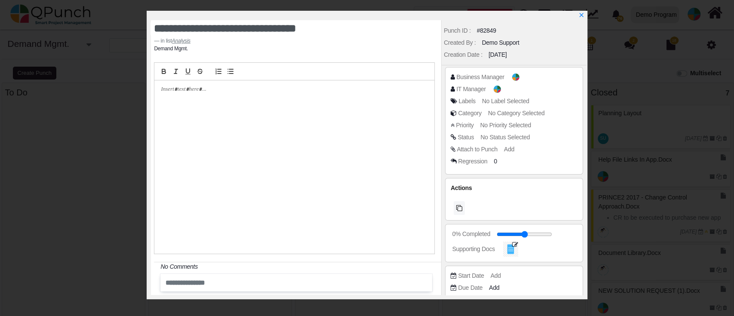
click at [507, 137] on span "No Status Selected" at bounding box center [505, 137] width 49 height 7
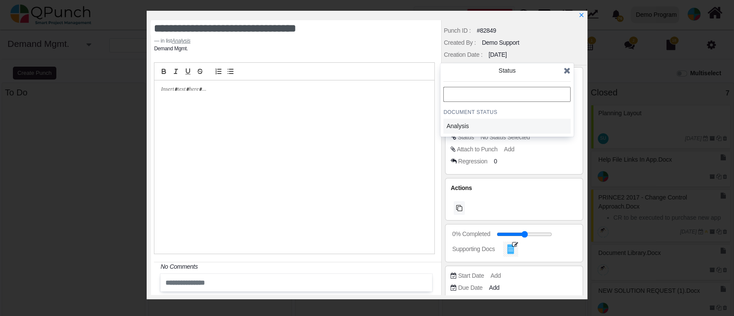
click at [496, 123] on div "Analysis" at bounding box center [487, 126] width 80 height 9
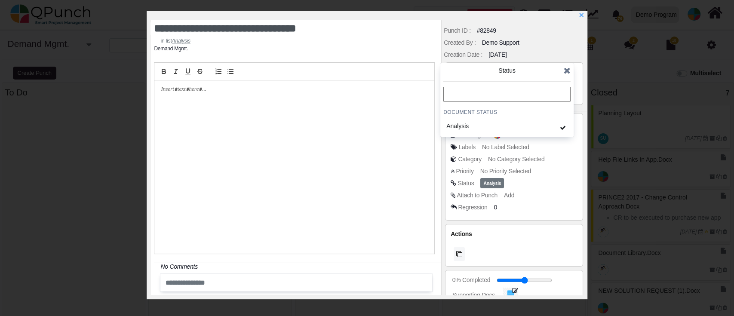
click at [569, 68] on icon at bounding box center [567, 70] width 7 height 9
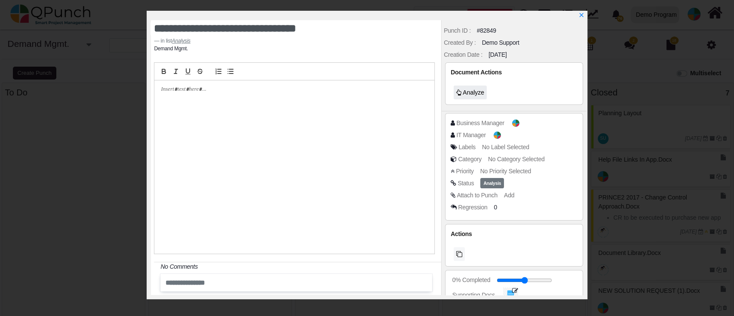
click at [474, 92] on span "Analyze" at bounding box center [474, 92] width 22 height 7
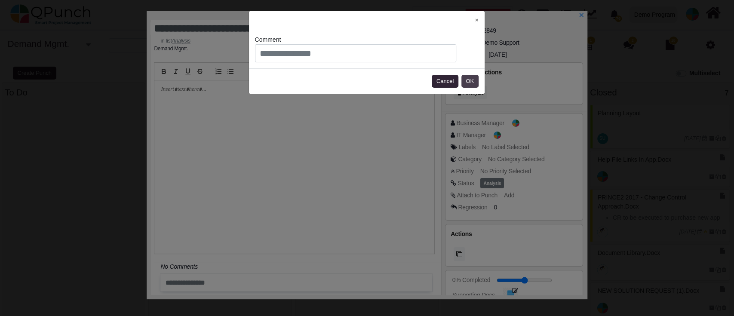
click at [466, 80] on button "OK" at bounding box center [470, 81] width 17 height 13
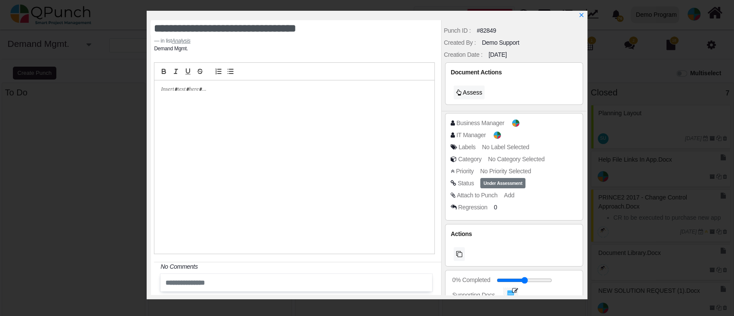
type input "**"
